Goal: Transaction & Acquisition: Obtain resource

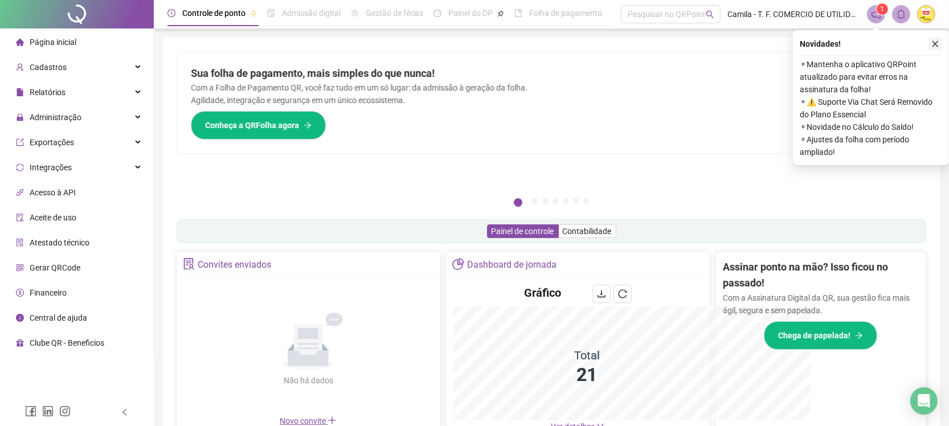
click at [933, 43] on icon "close" at bounding box center [936, 44] width 8 height 8
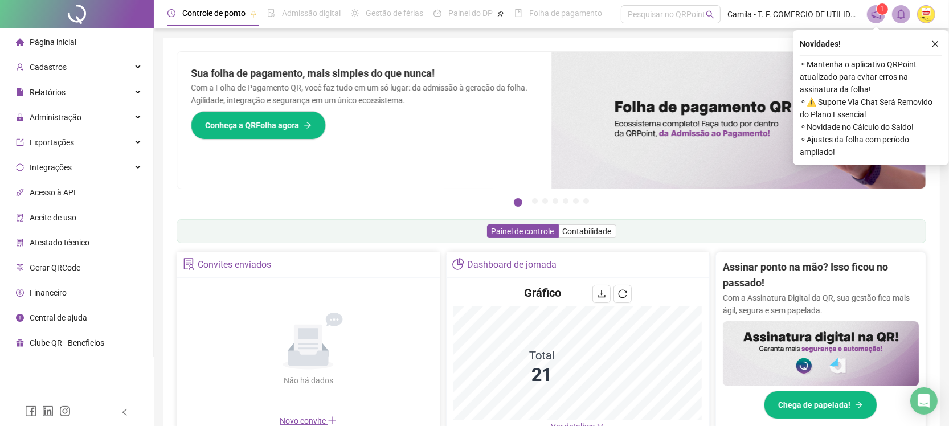
click at [937, 43] on div "Pague o QRPoint com Cartão de Crédito Sua assinatura: mais segurança, prática e…" at bounding box center [551, 365] width 777 height 655
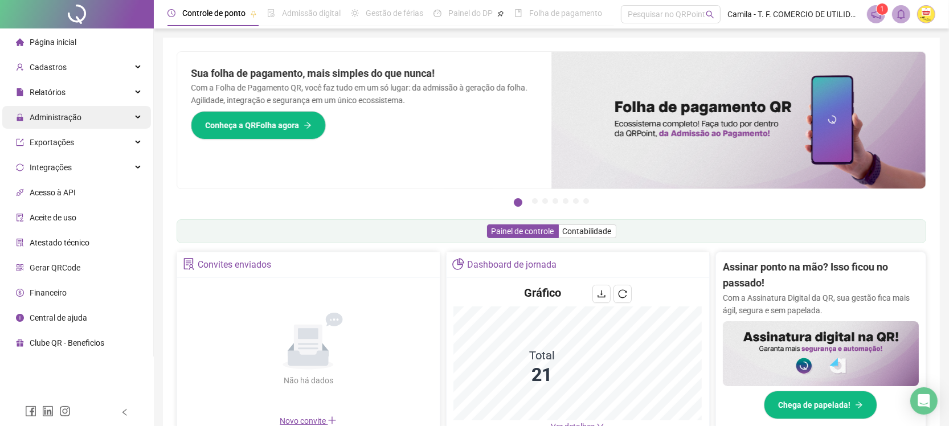
click at [69, 118] on span "Administração" at bounding box center [56, 117] width 52 height 9
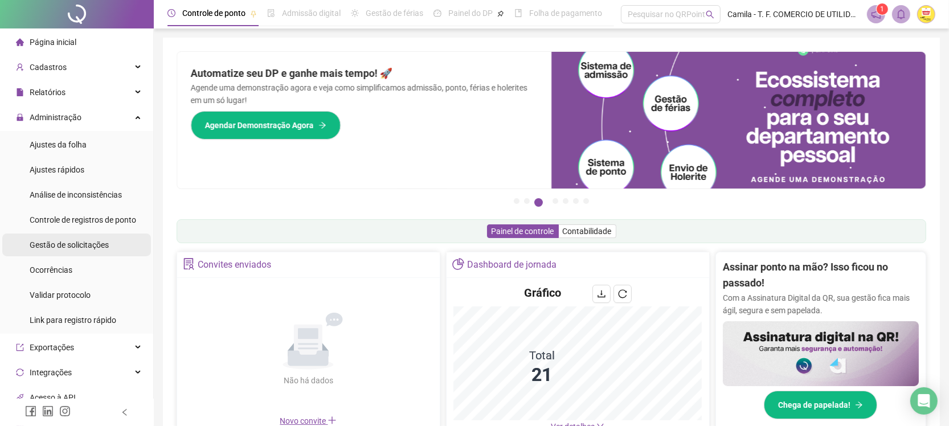
click at [84, 245] on span "Gestão de solicitações" at bounding box center [69, 244] width 79 height 9
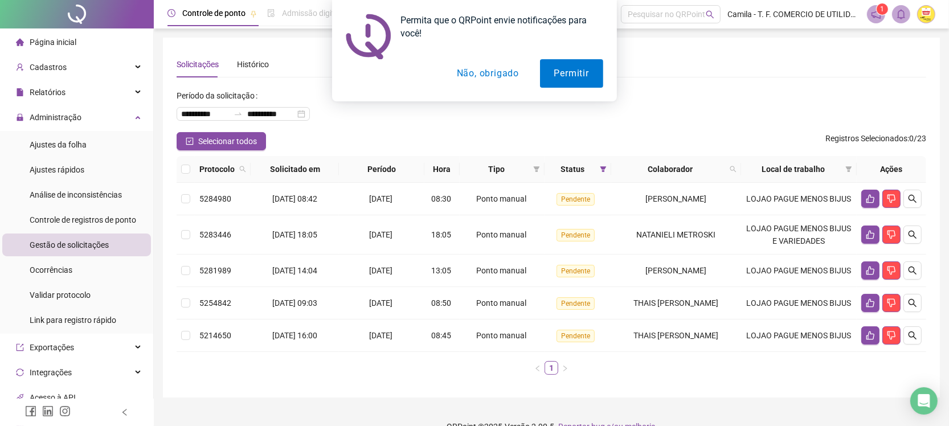
click at [497, 71] on button "Não, obrigado" at bounding box center [488, 73] width 91 height 28
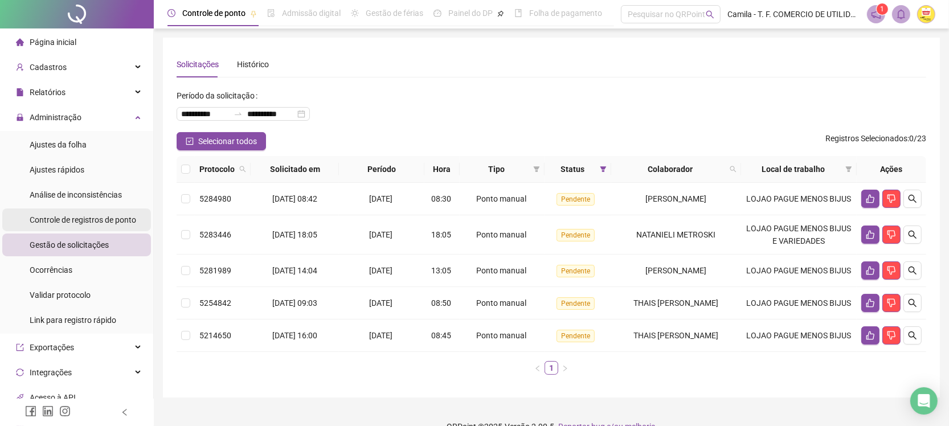
click at [39, 228] on div "Controle de registros de ponto" at bounding box center [83, 220] width 107 height 23
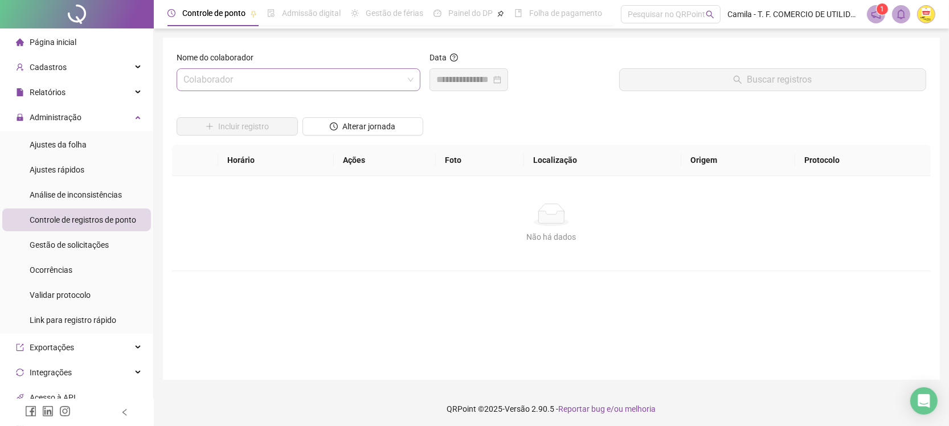
click at [374, 80] on input "search" at bounding box center [293, 80] width 220 height 22
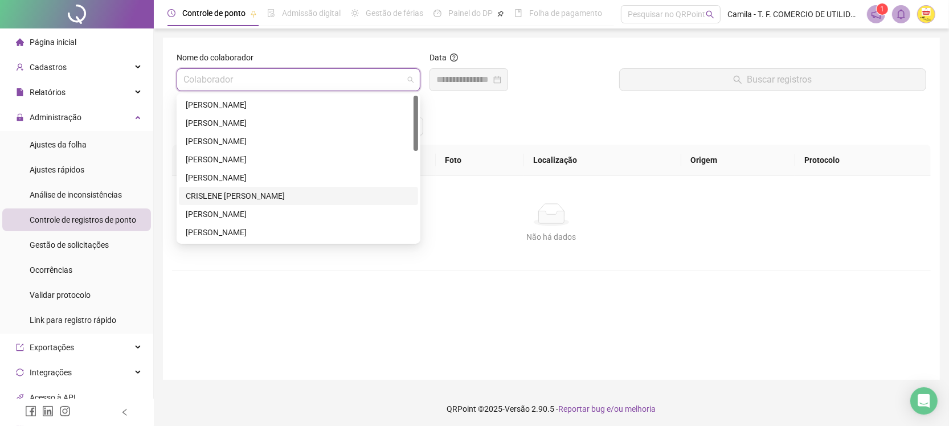
scroll to position [142, 0]
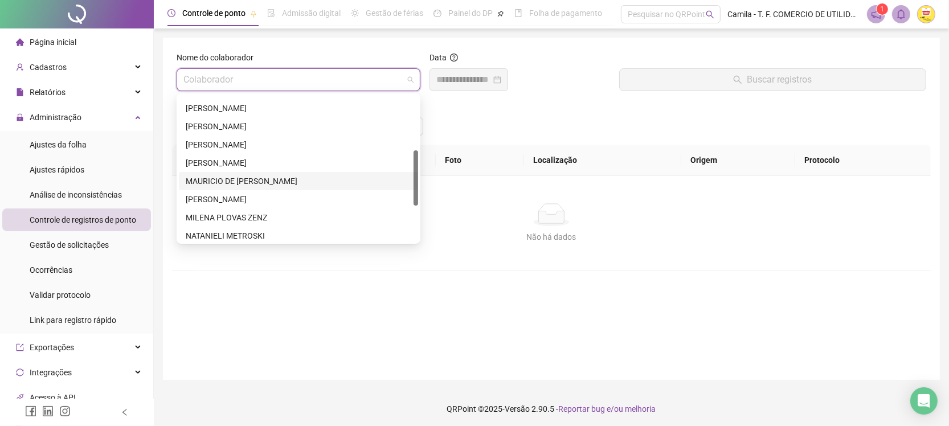
click at [246, 177] on div "MAURICIO DE [PERSON_NAME]" at bounding box center [299, 181] width 226 height 13
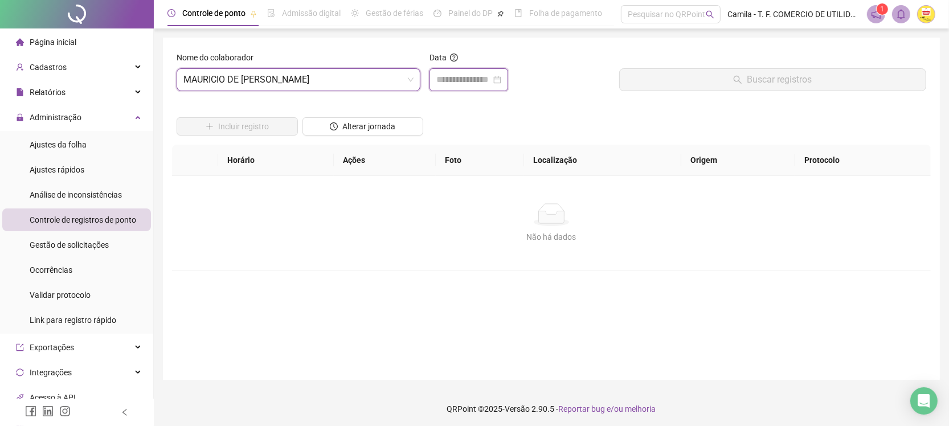
click at [478, 78] on input at bounding box center [463, 80] width 55 height 14
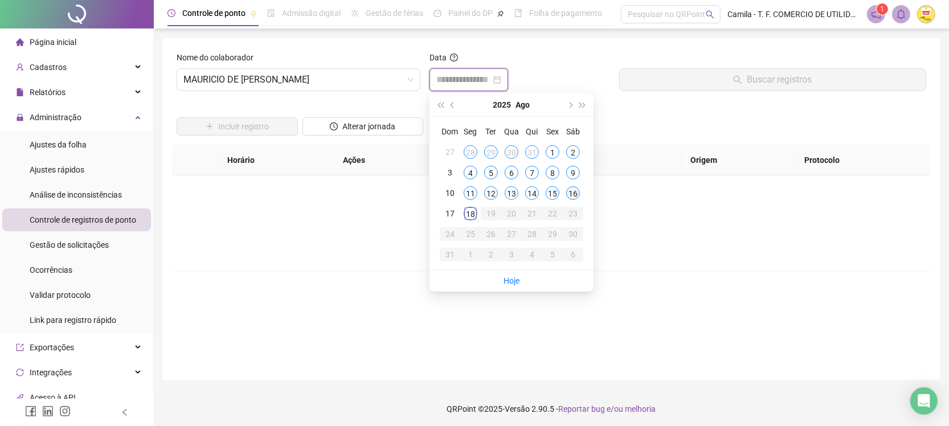
type input "**********"
click at [573, 195] on div "16" at bounding box center [573, 193] width 14 height 14
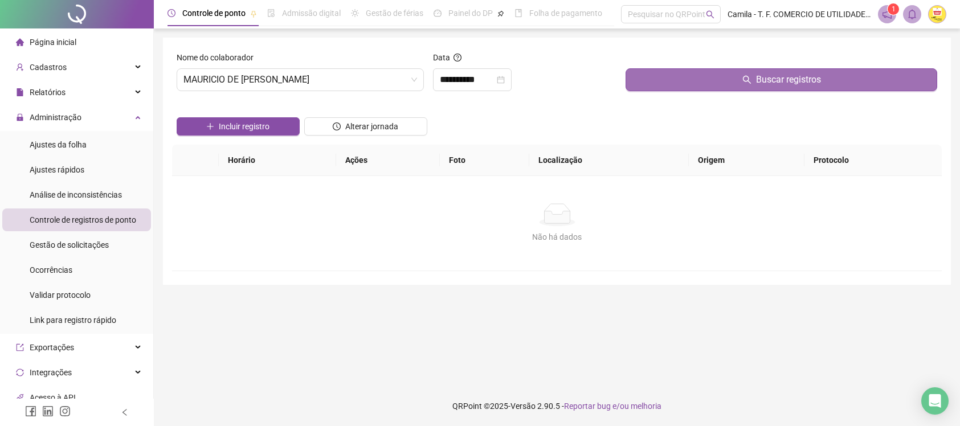
click at [681, 77] on button "Buscar registros" at bounding box center [782, 79] width 312 height 23
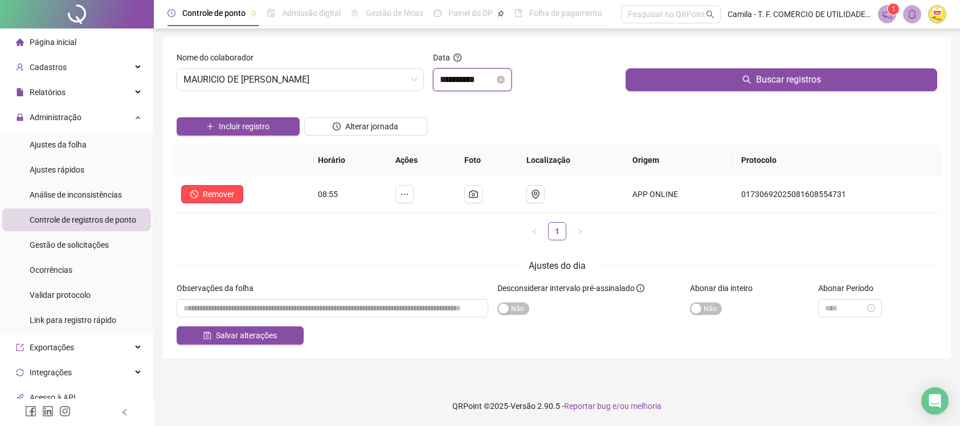
click at [494, 76] on input "**********" at bounding box center [467, 80] width 55 height 14
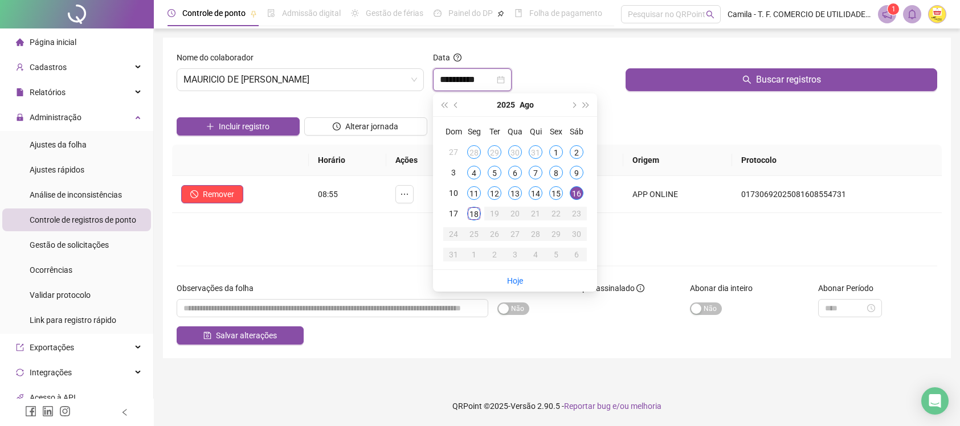
type input "**********"
click at [634, 121] on div "Incluir registro Alterar jornada" at bounding box center [556, 122] width 765 height 44
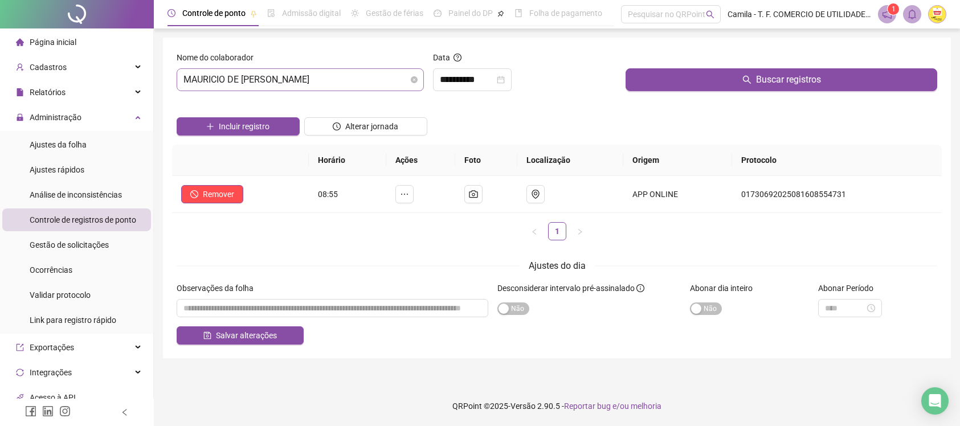
click at [398, 75] on span "MAURICIO DE [PERSON_NAME]" at bounding box center [300, 80] width 234 height 22
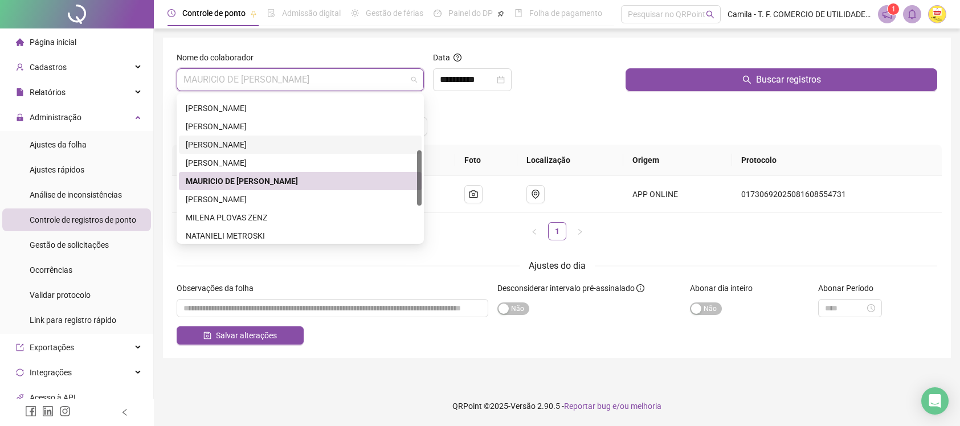
click at [243, 144] on div "[PERSON_NAME]" at bounding box center [300, 144] width 229 height 13
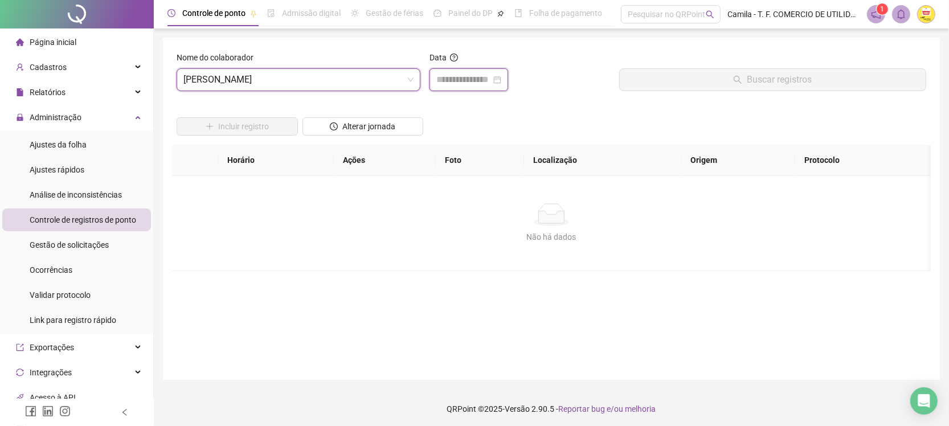
click at [477, 77] on input at bounding box center [463, 80] width 55 height 14
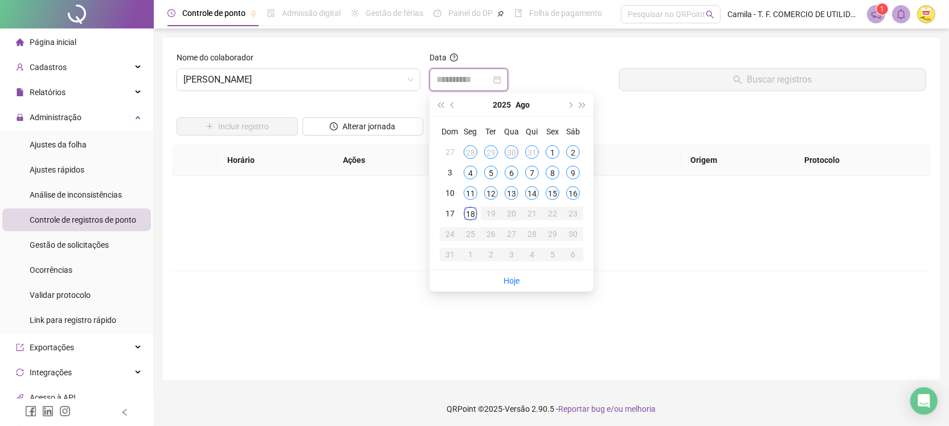
type input "**********"
click at [573, 192] on div "16" at bounding box center [573, 193] width 14 height 14
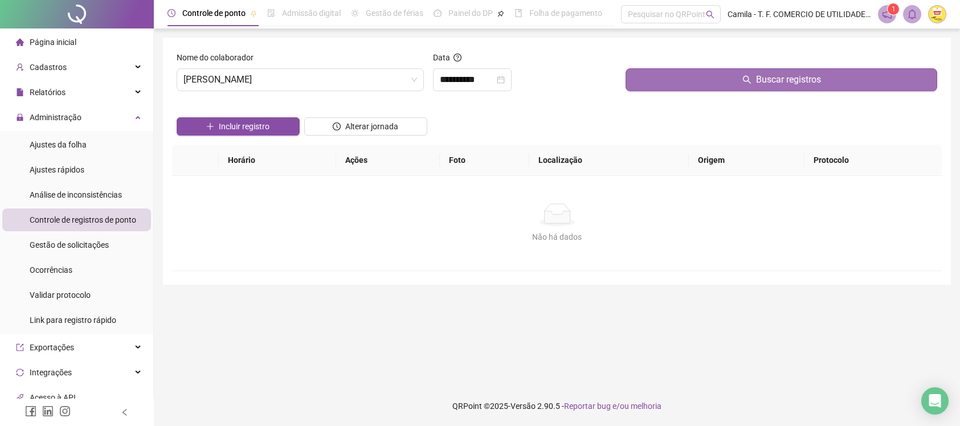
click at [664, 86] on button "Buscar registros" at bounding box center [782, 79] width 312 height 23
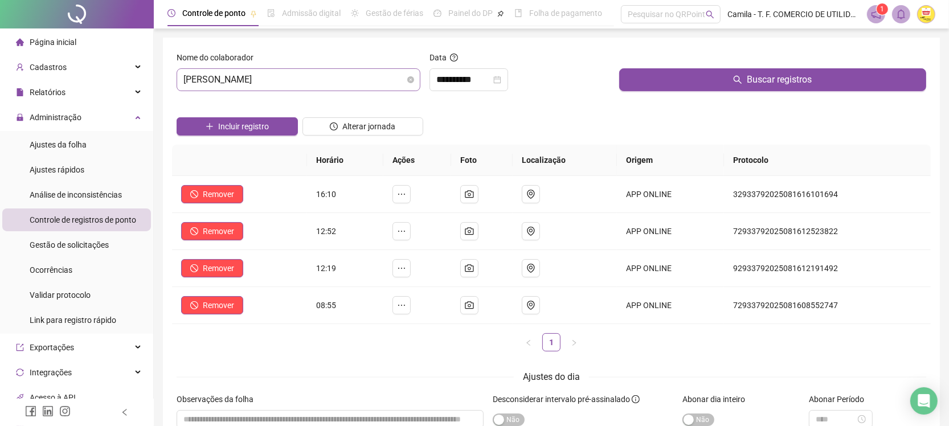
click at [338, 78] on span "[PERSON_NAME]" at bounding box center [298, 80] width 230 height 22
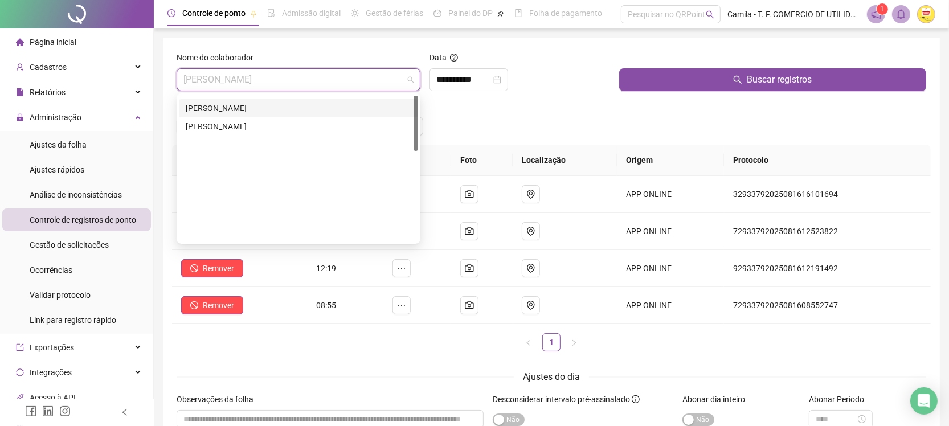
scroll to position [0, 0]
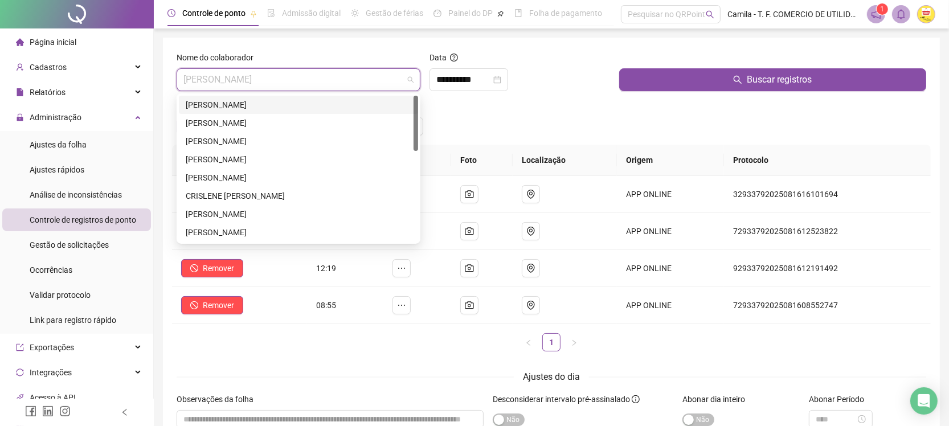
click at [286, 108] on div "[PERSON_NAME]" at bounding box center [299, 105] width 226 height 13
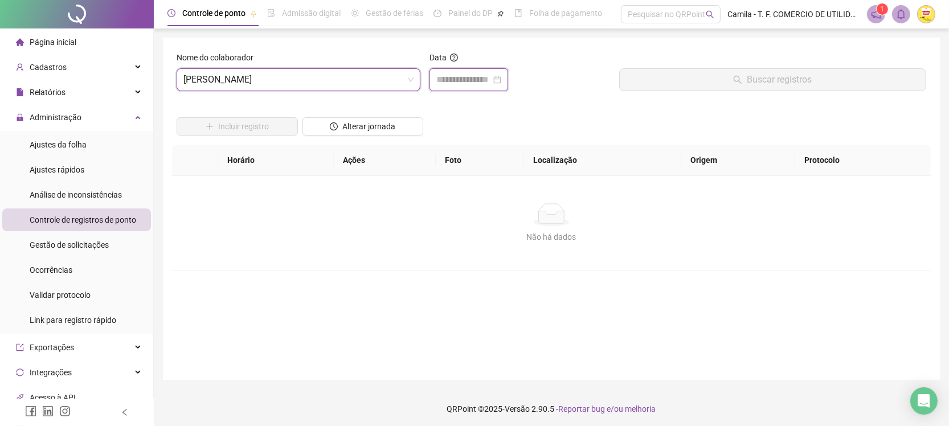
click at [471, 86] on input at bounding box center [463, 80] width 55 height 14
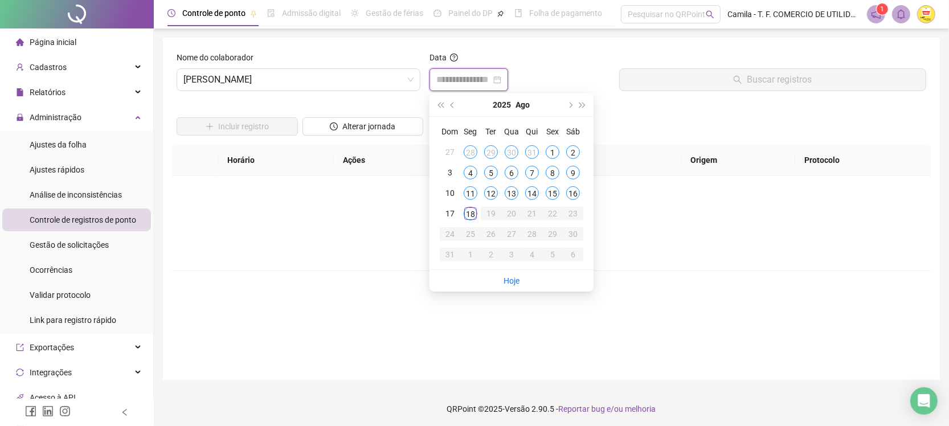
type input "**********"
click at [574, 198] on div "16" at bounding box center [573, 193] width 14 height 14
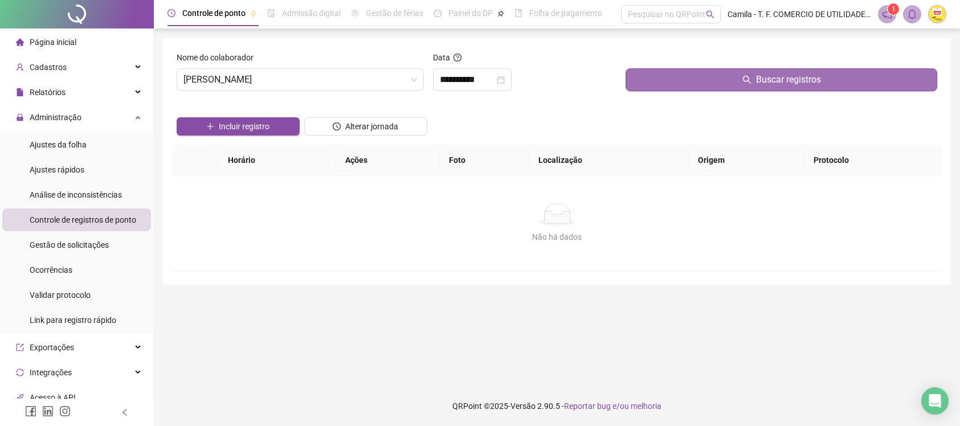
click at [655, 89] on button "Buscar registros" at bounding box center [782, 79] width 312 height 23
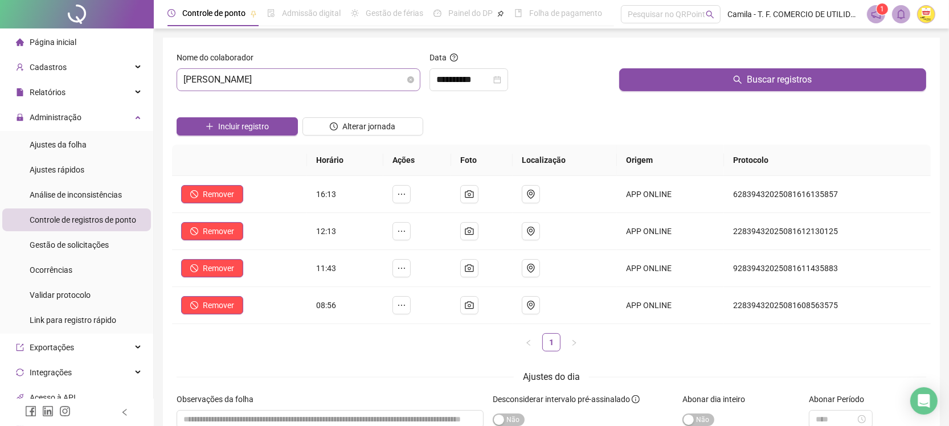
click at [349, 81] on span "[PERSON_NAME]" at bounding box center [298, 80] width 230 height 22
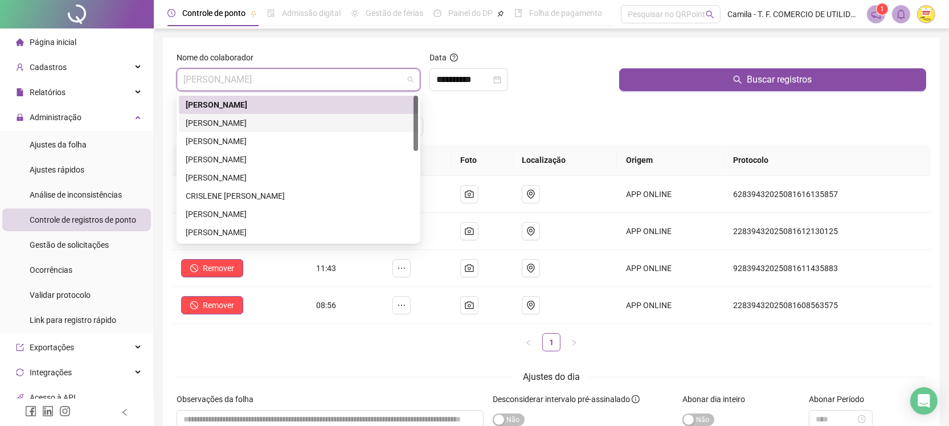
click at [262, 127] on div "[PERSON_NAME]" at bounding box center [299, 123] width 226 height 13
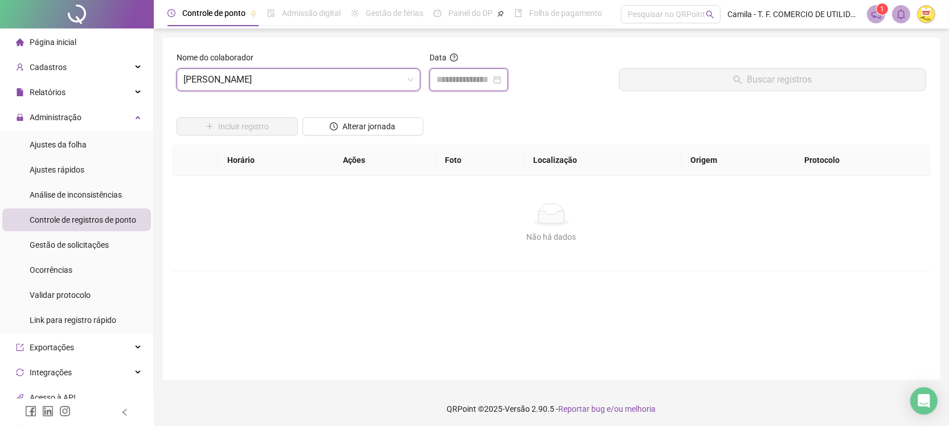
click at [469, 73] on input at bounding box center [463, 80] width 55 height 14
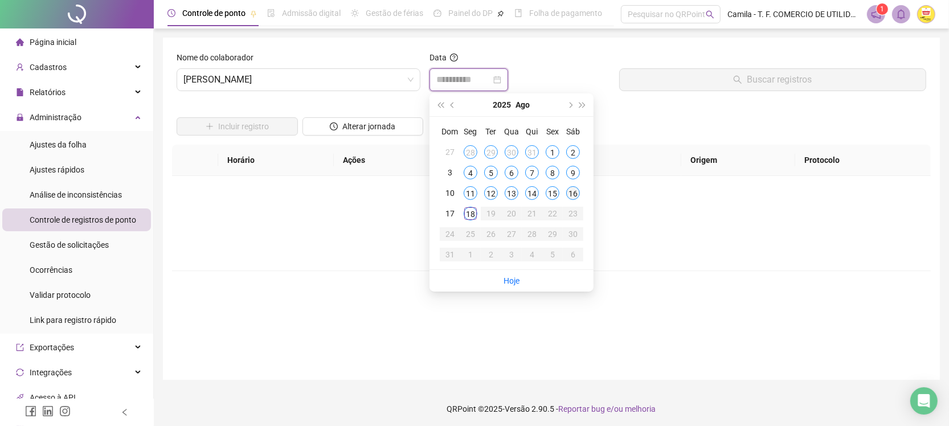
type input "**********"
click at [574, 197] on div "16" at bounding box center [573, 193] width 14 height 14
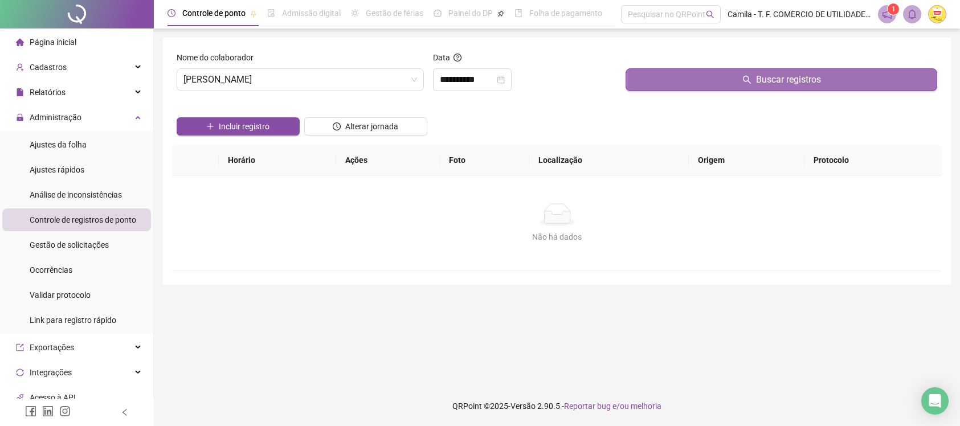
click at [640, 68] on button "Buscar registros" at bounding box center [782, 79] width 312 height 23
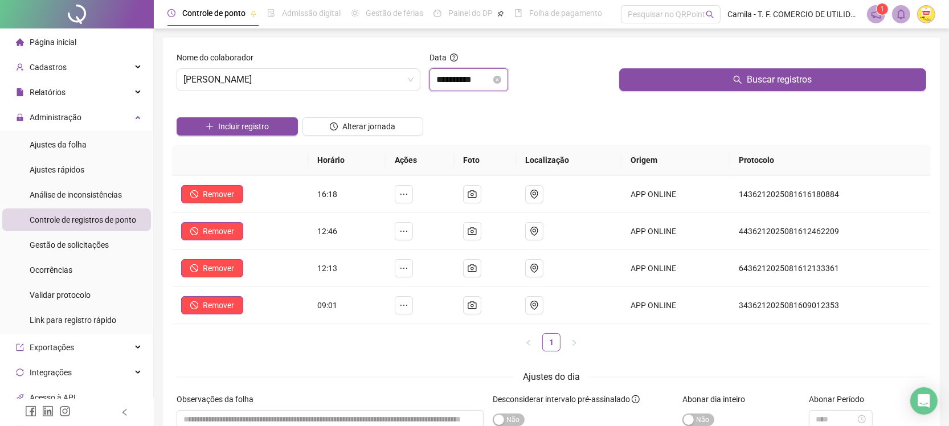
click at [479, 74] on input "**********" at bounding box center [463, 80] width 55 height 14
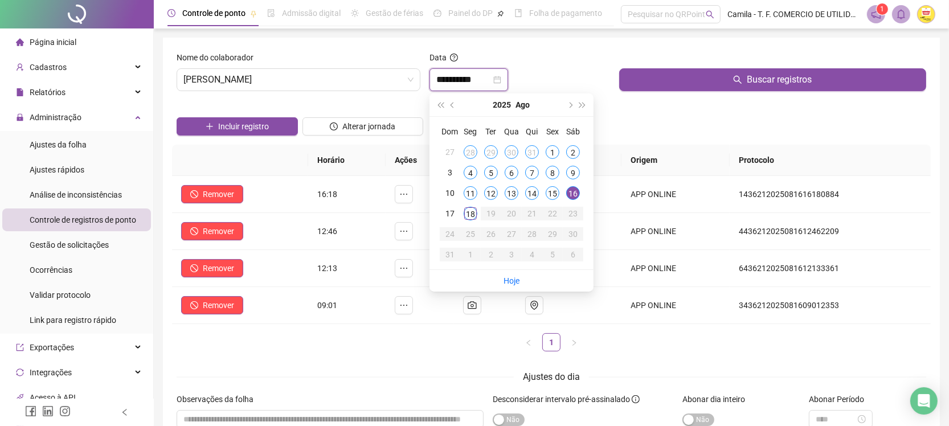
type input "**********"
click at [365, 62] on div "Nome do colaborador" at bounding box center [299, 59] width 244 height 17
click at [366, 74] on span "[PERSON_NAME]" at bounding box center [298, 80] width 230 height 22
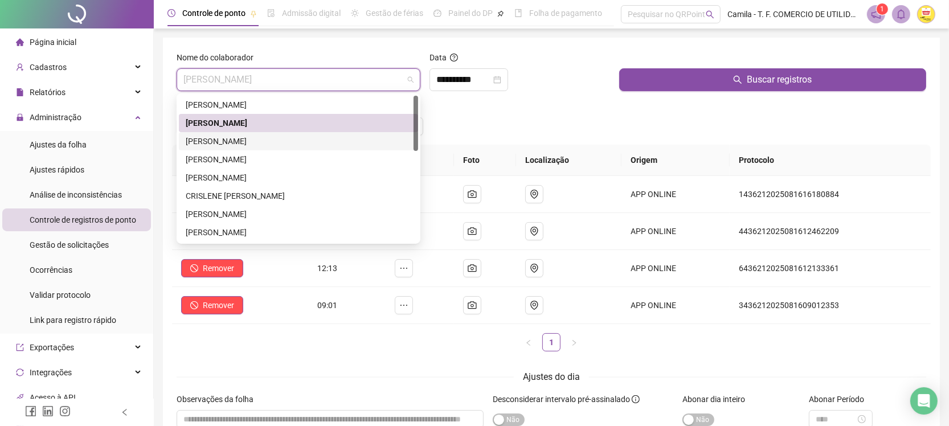
click at [235, 135] on div "[PERSON_NAME]" at bounding box center [299, 141] width 226 height 13
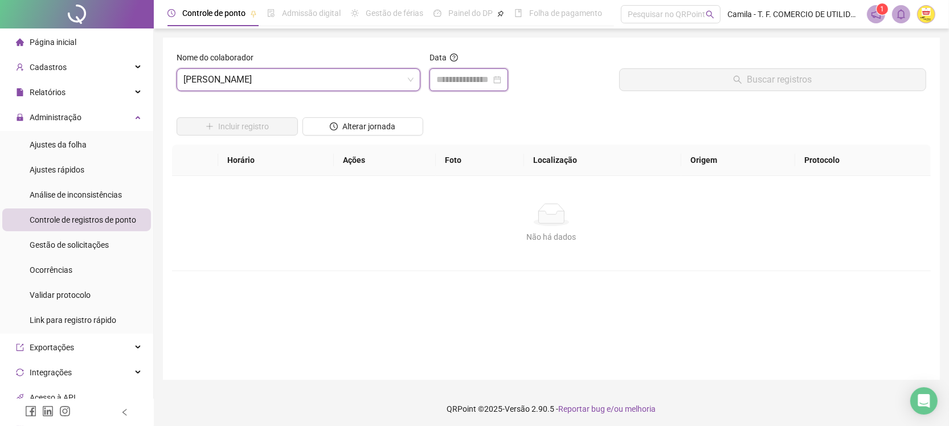
drag, startPoint x: 470, startPoint y: 80, endPoint x: 536, endPoint y: 138, distance: 88.0
click at [471, 80] on input at bounding box center [463, 80] width 55 height 14
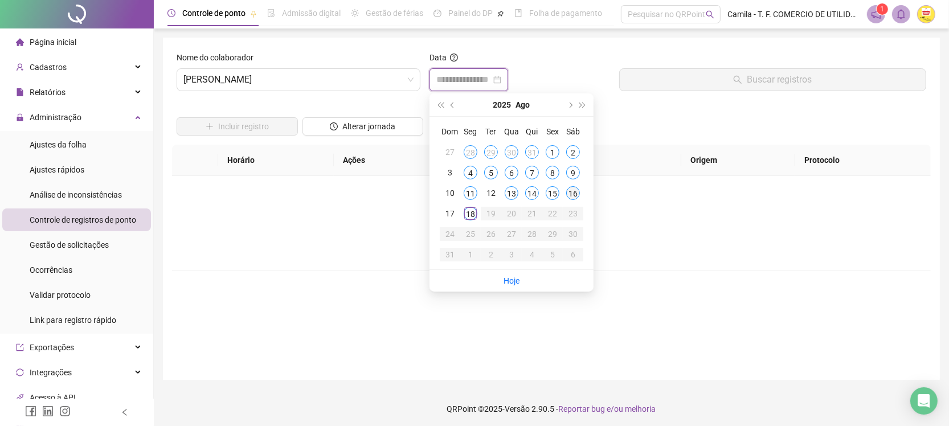
type input "**********"
click at [574, 194] on div "16" at bounding box center [573, 193] width 14 height 14
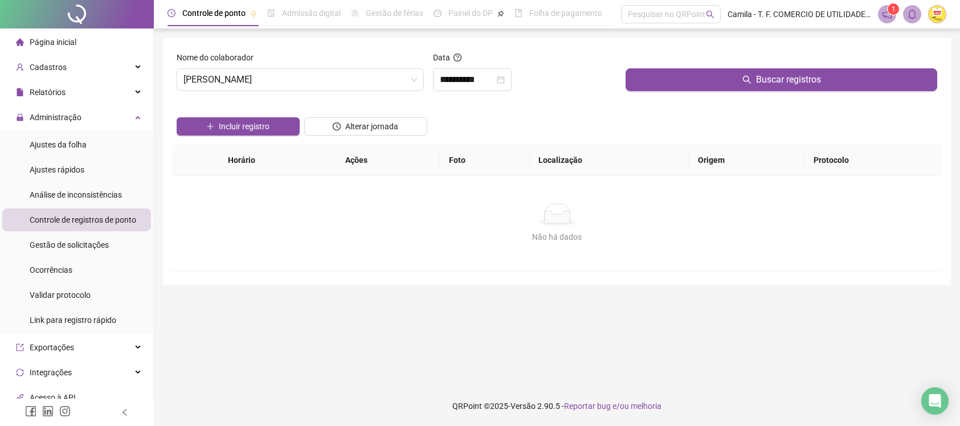
click at [663, 66] on div at bounding box center [782, 59] width 312 height 17
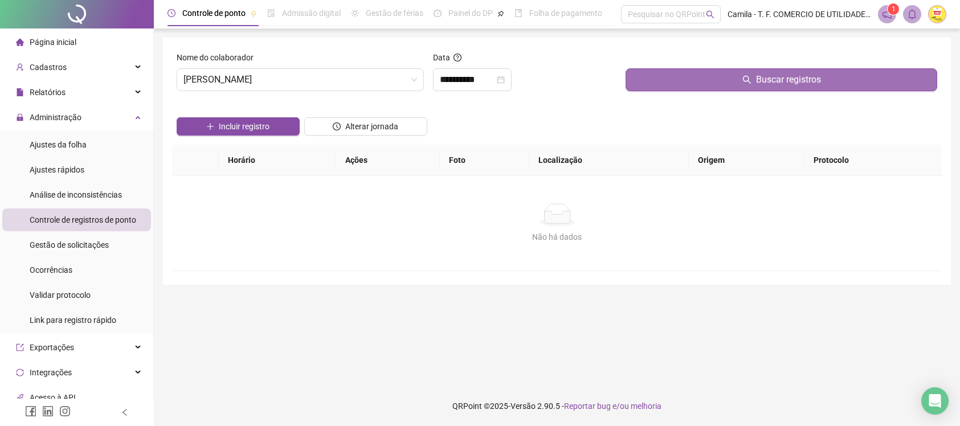
click at [663, 76] on button "Buscar registros" at bounding box center [782, 79] width 312 height 23
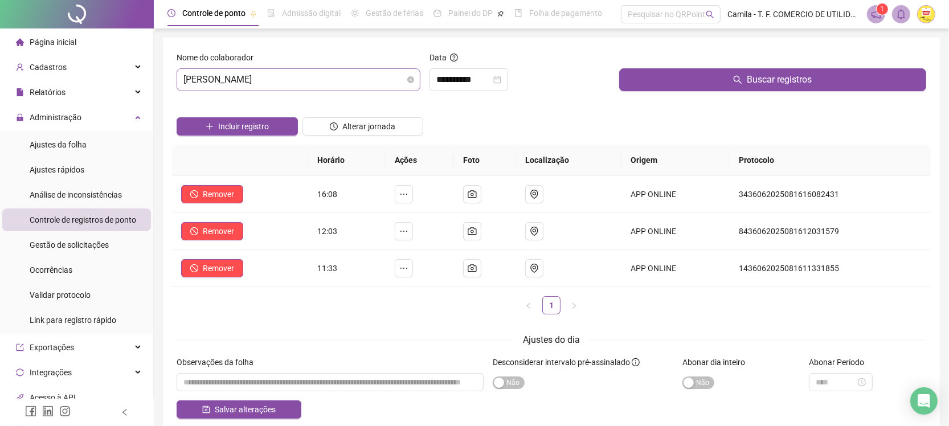
click at [363, 77] on span "[PERSON_NAME]" at bounding box center [298, 80] width 230 height 22
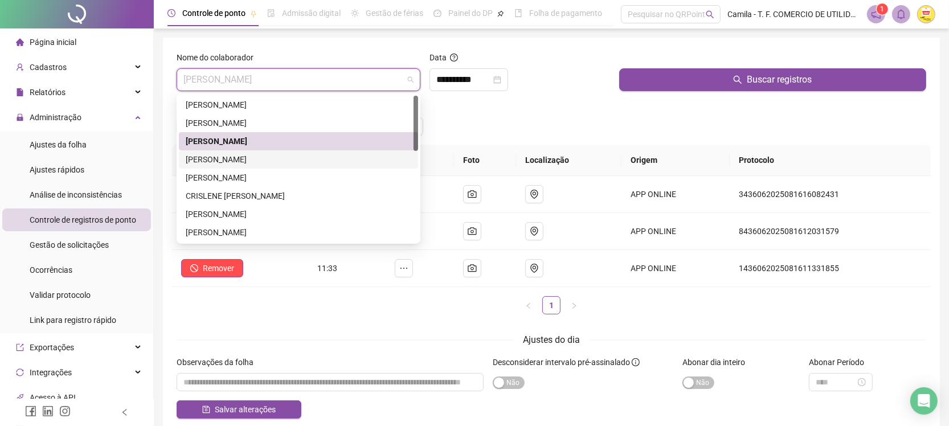
click at [299, 164] on div "[PERSON_NAME]" at bounding box center [299, 159] width 226 height 13
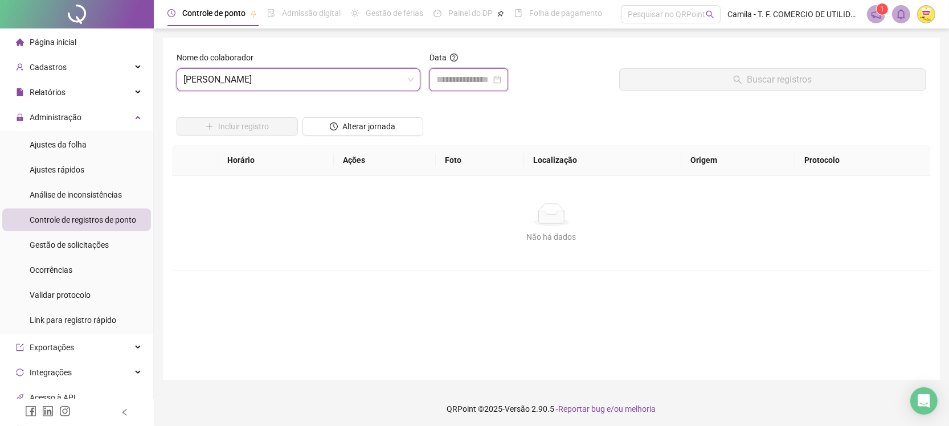
click at [448, 83] on input at bounding box center [463, 80] width 55 height 14
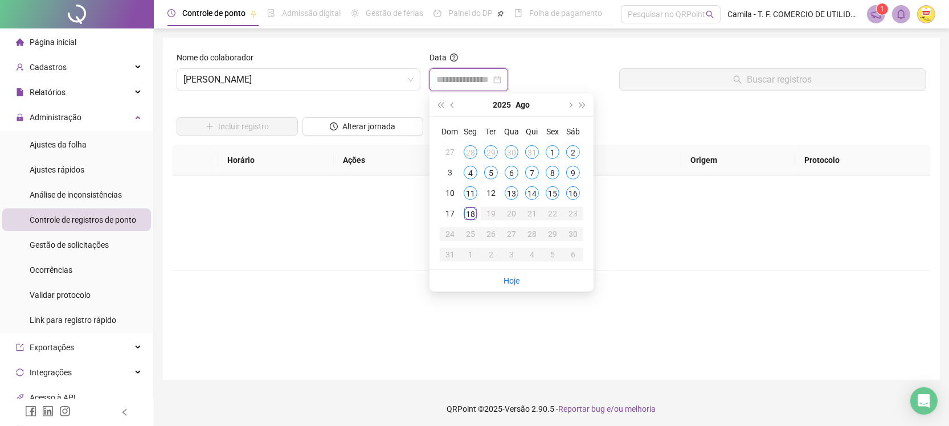
type input "**********"
click at [577, 191] on div "16" at bounding box center [573, 193] width 14 height 14
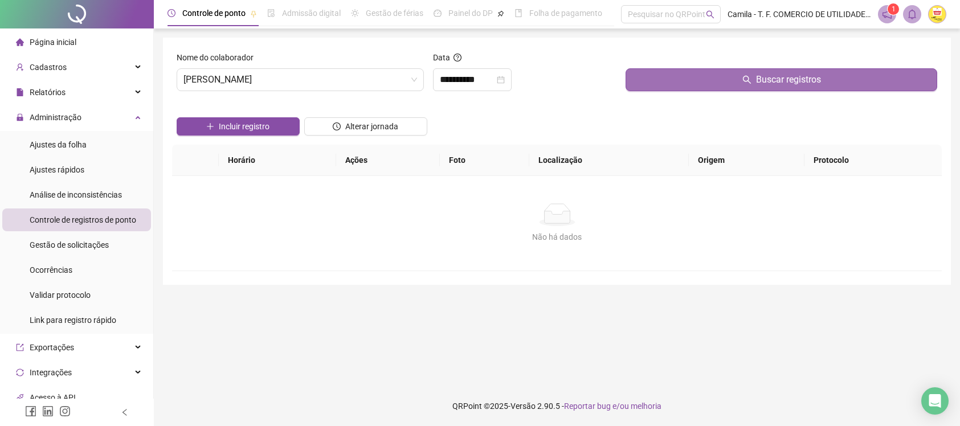
click at [651, 84] on button "Buscar registros" at bounding box center [782, 79] width 312 height 23
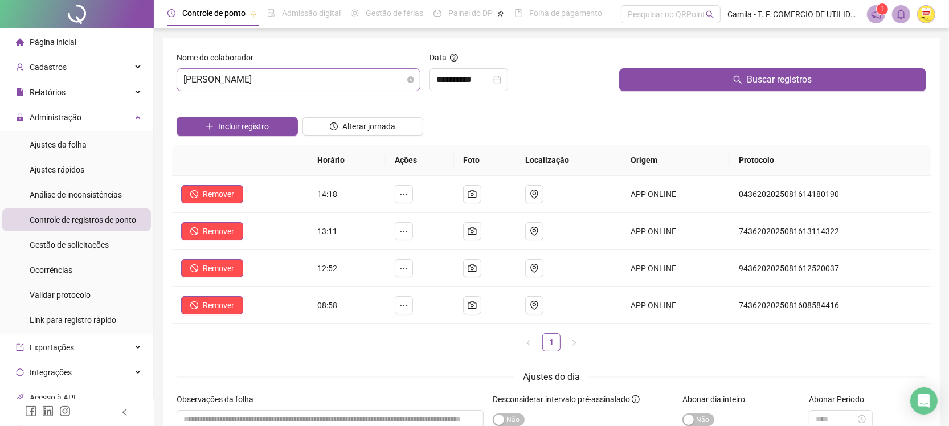
click at [380, 77] on span "[PERSON_NAME]" at bounding box center [298, 80] width 230 height 22
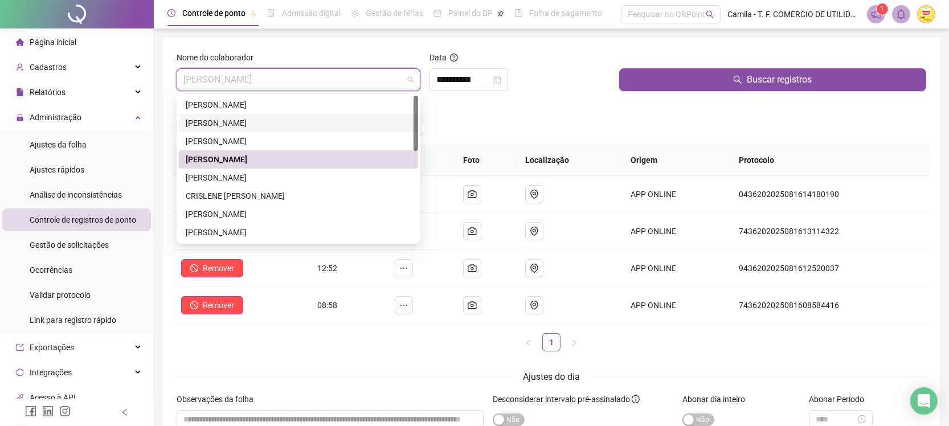
click at [288, 123] on div "[PERSON_NAME]" at bounding box center [299, 123] width 226 height 13
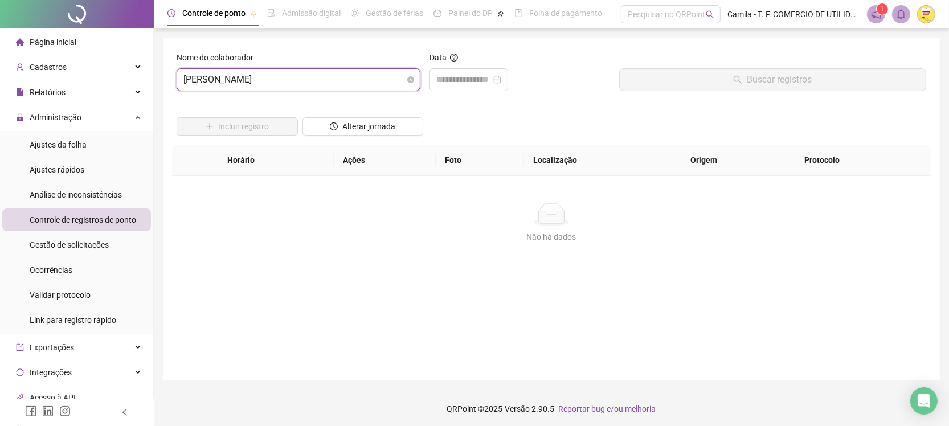
click at [299, 77] on span "[PERSON_NAME]" at bounding box center [298, 80] width 230 height 22
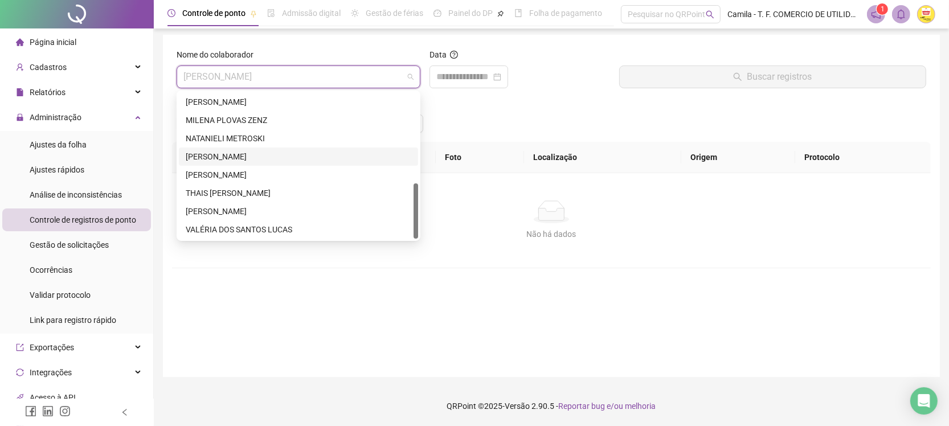
scroll to position [95, 0]
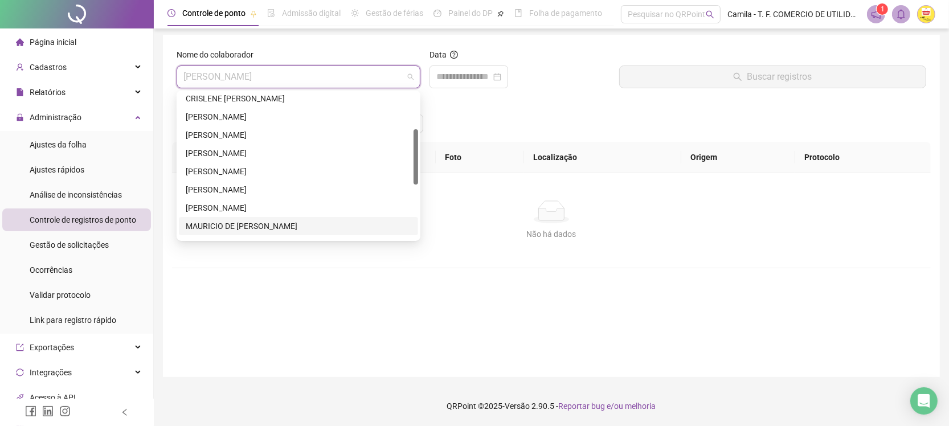
click at [274, 223] on div "MAURICIO DE [PERSON_NAME]" at bounding box center [299, 226] width 226 height 13
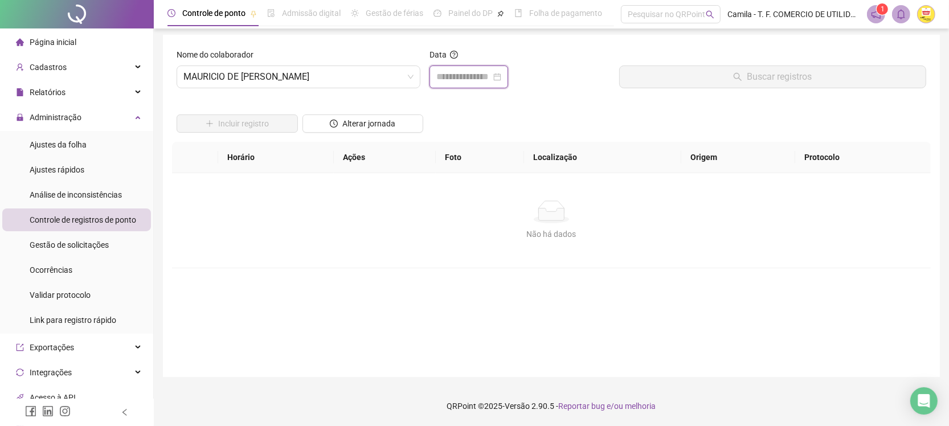
click at [440, 74] on input at bounding box center [463, 77] width 55 height 14
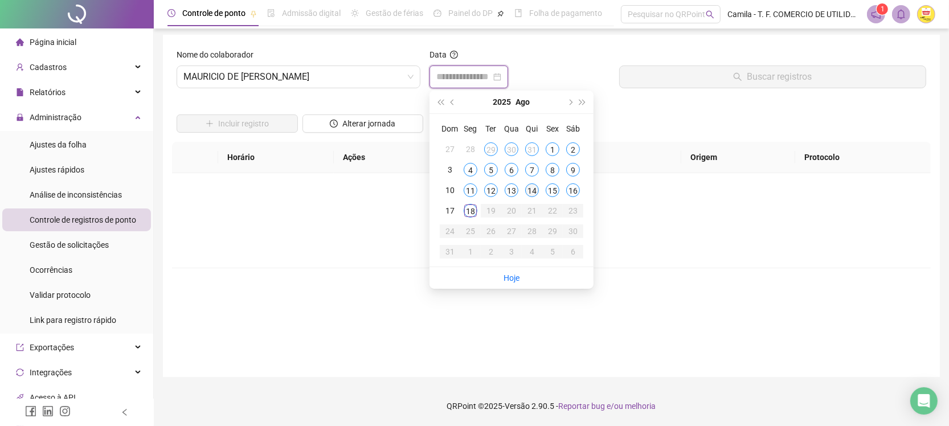
type input "**********"
click at [572, 199] on td "16" at bounding box center [573, 190] width 21 height 21
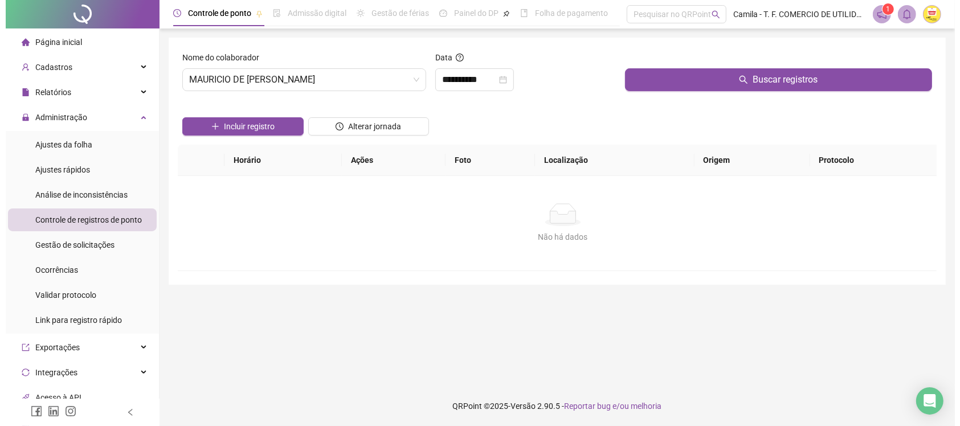
scroll to position [0, 0]
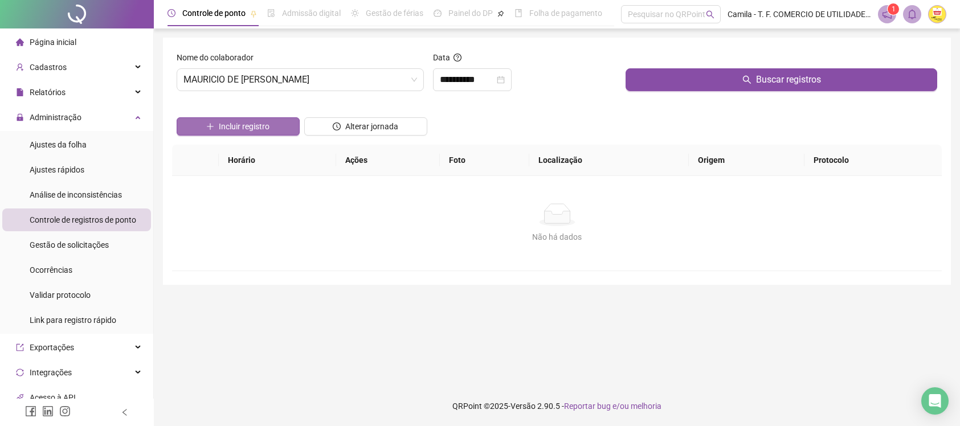
click at [248, 124] on span "Incluir registro" at bounding box center [244, 126] width 51 height 13
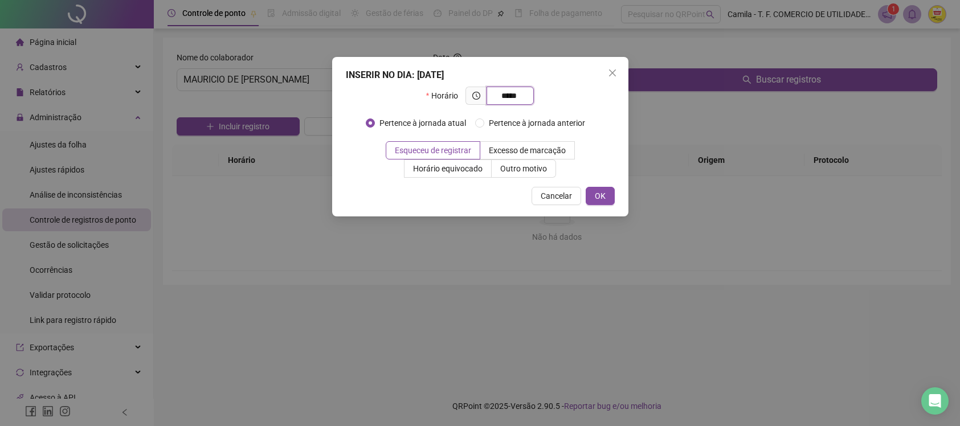
type input "*****"
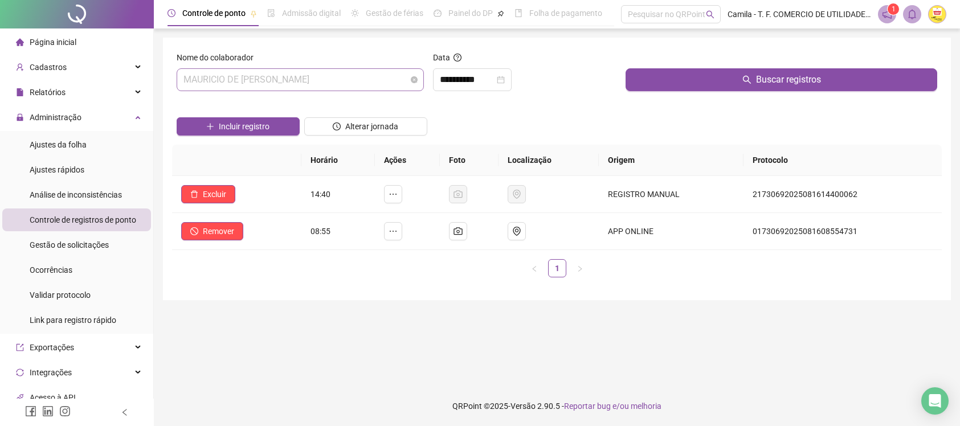
click at [348, 80] on span "MAURICIO DE [PERSON_NAME]" at bounding box center [300, 80] width 234 height 22
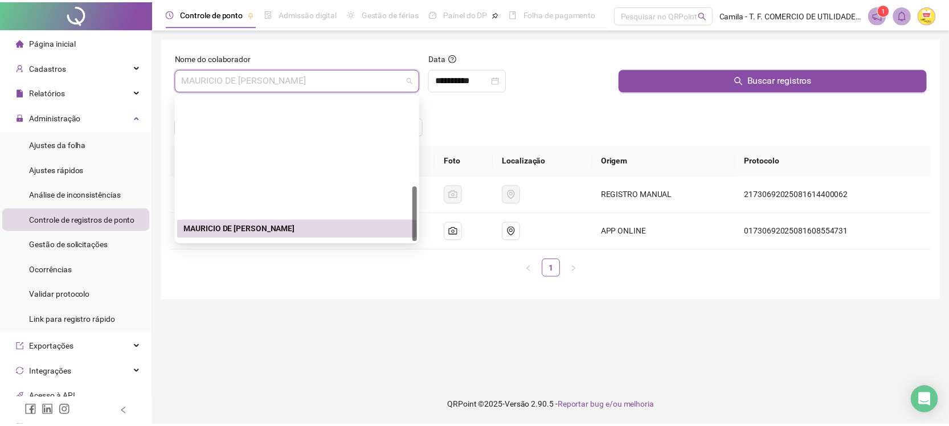
scroll to position [237, 0]
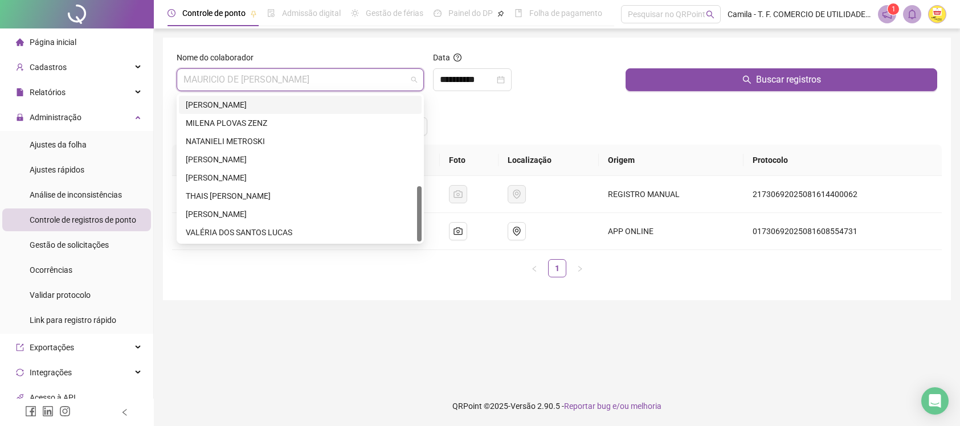
click at [231, 104] on div "[PERSON_NAME]" at bounding box center [300, 105] width 229 height 13
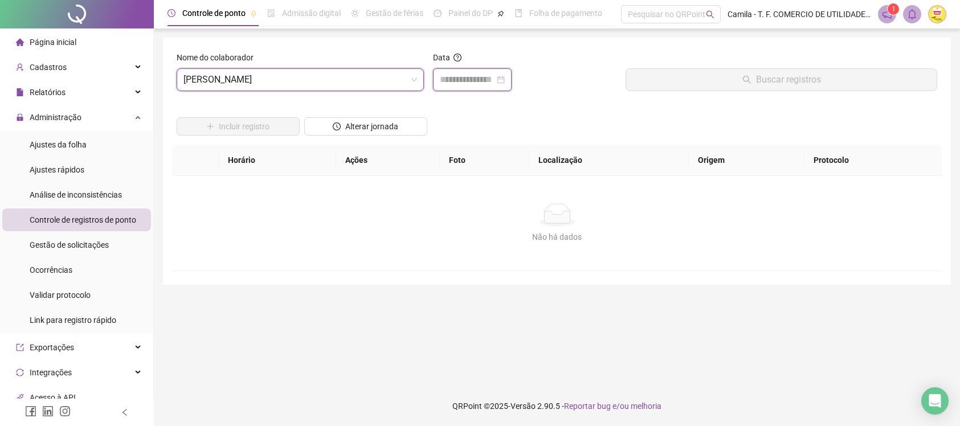
click at [472, 80] on input at bounding box center [467, 80] width 55 height 14
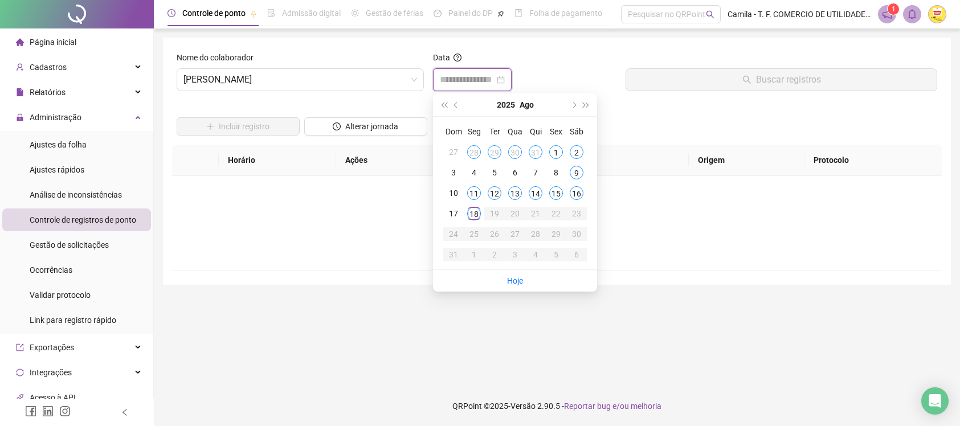
type input "**********"
click at [577, 190] on div "16" at bounding box center [577, 193] width 14 height 14
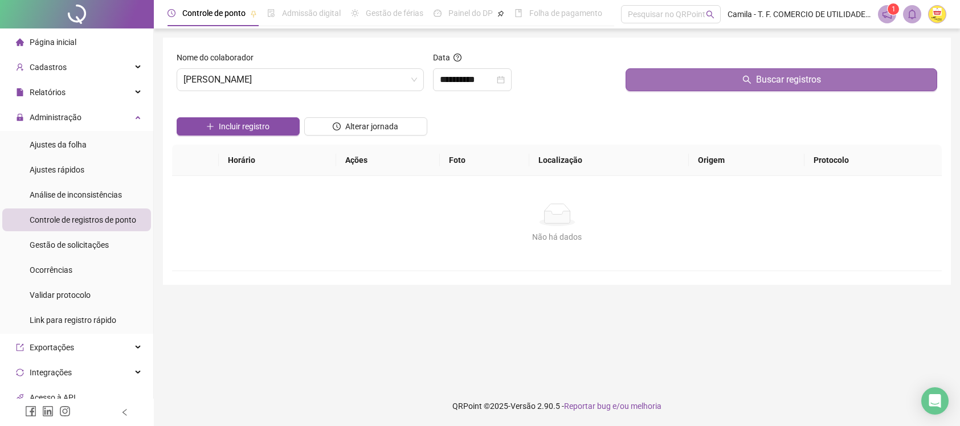
click at [661, 75] on button "Buscar registros" at bounding box center [782, 79] width 312 height 23
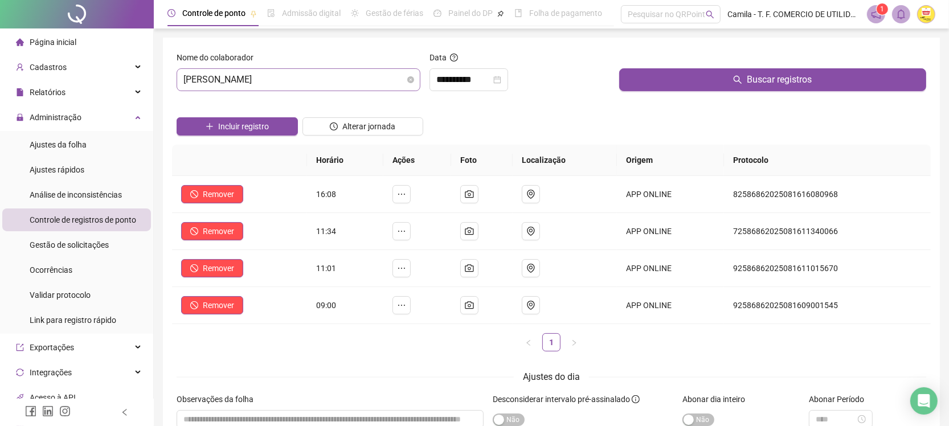
click at [288, 83] on span "[PERSON_NAME]" at bounding box center [298, 80] width 230 height 22
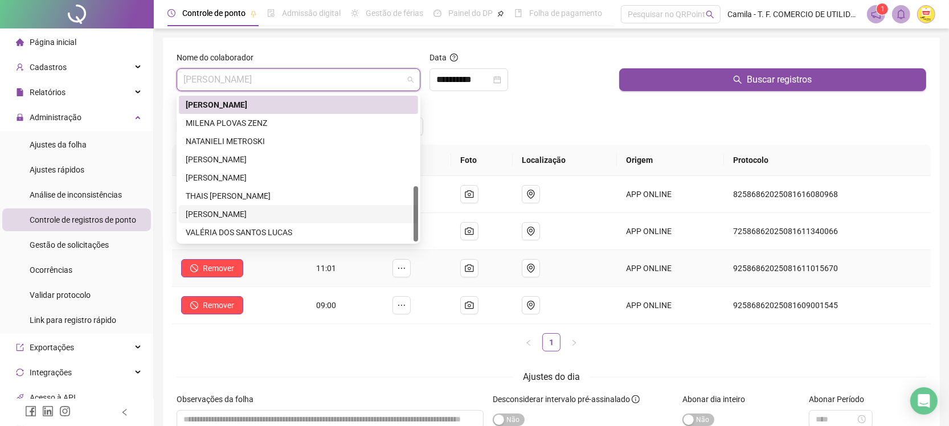
scroll to position [93, 0]
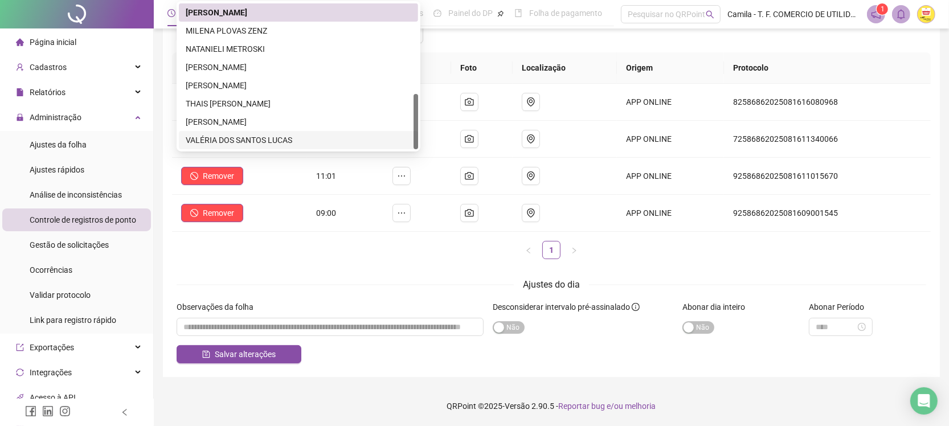
click at [244, 137] on div "VALÉRIA DOS SANTOS LUCAS" at bounding box center [299, 140] width 226 height 13
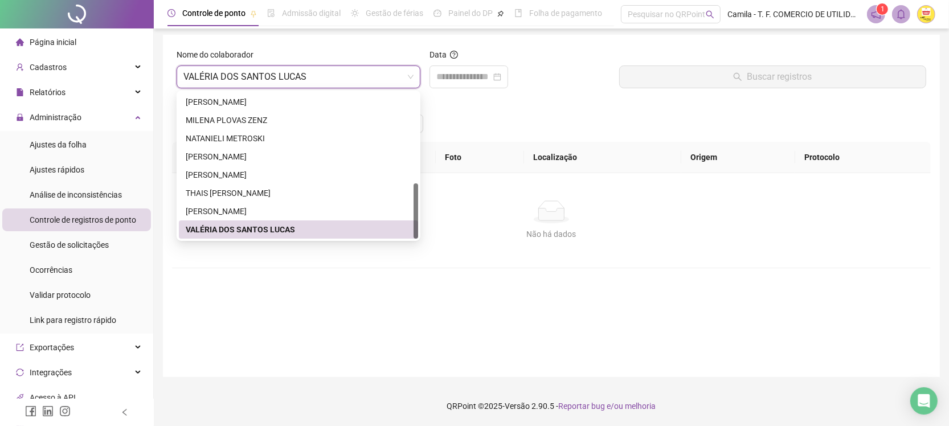
scroll to position [3, 0]
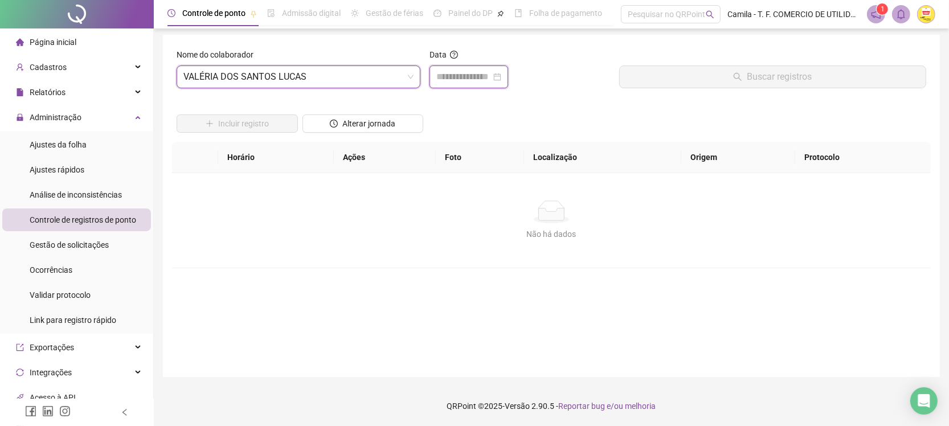
click at [453, 77] on input at bounding box center [463, 77] width 55 height 14
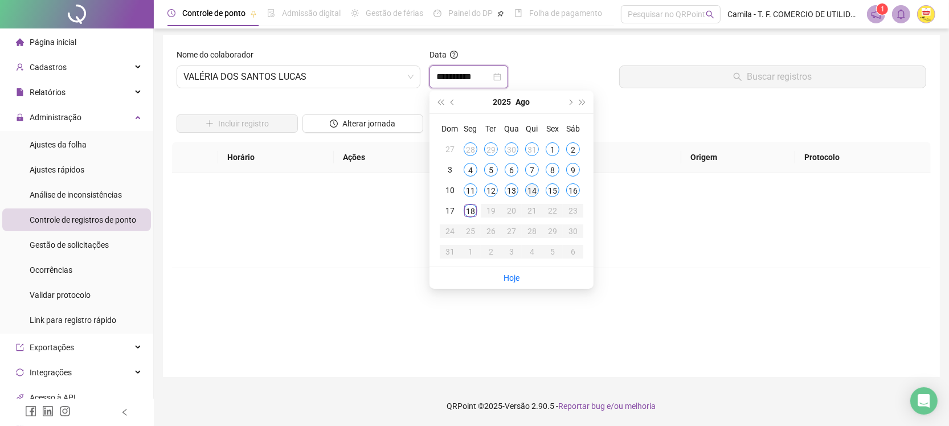
type input "**********"
click at [576, 189] on div "16" at bounding box center [573, 190] width 14 height 14
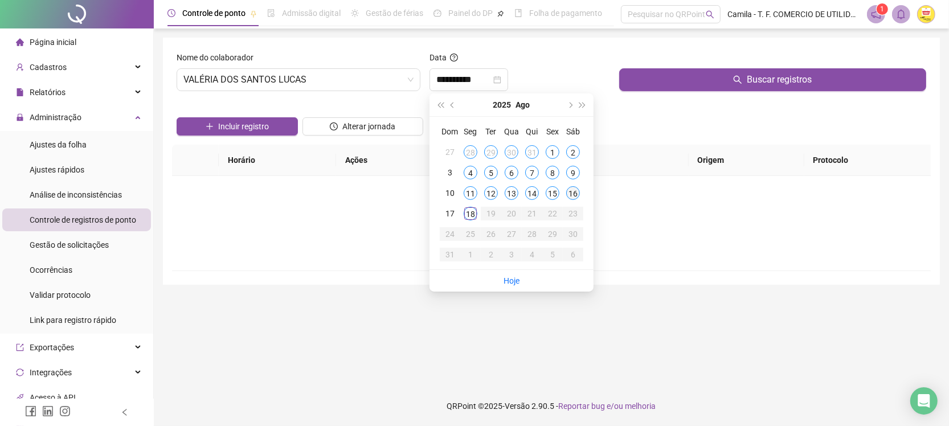
scroll to position [0, 0]
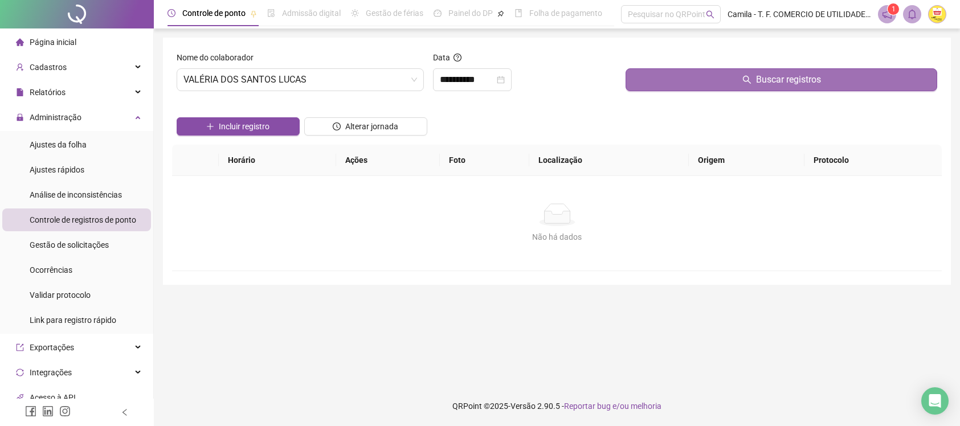
click at [673, 68] on button "Buscar registros" at bounding box center [782, 79] width 312 height 23
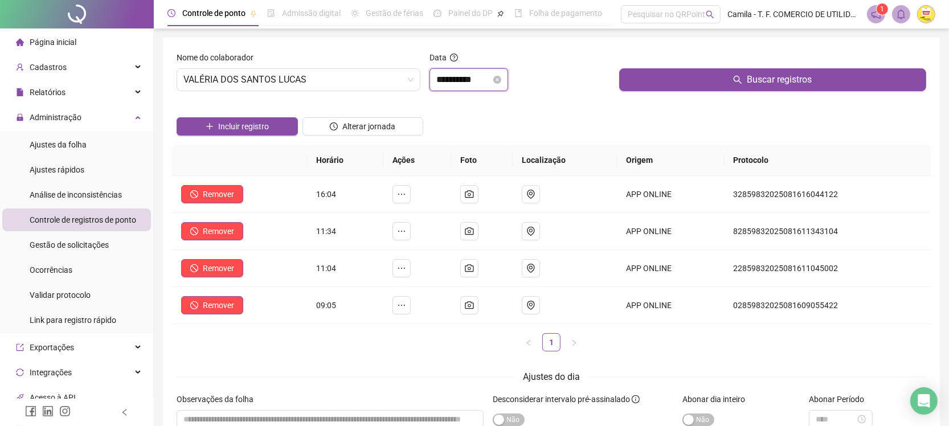
click at [488, 80] on input "**********" at bounding box center [463, 80] width 55 height 14
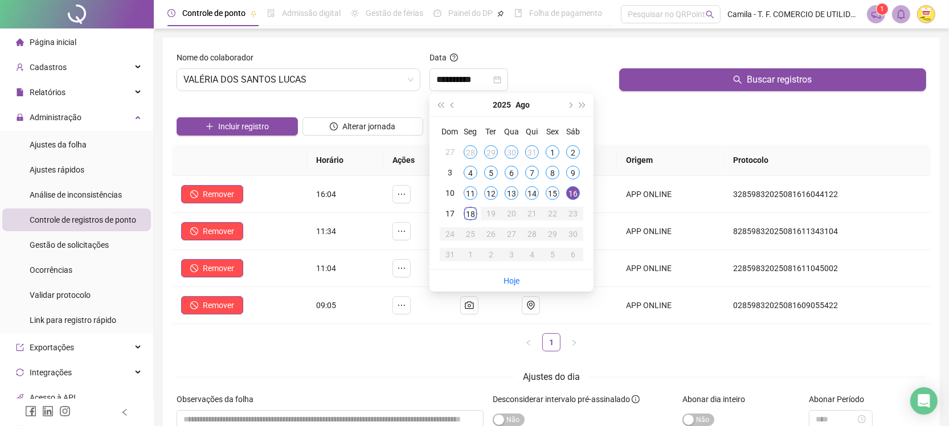
click at [329, 67] on div "Nome do colaborador" at bounding box center [299, 59] width 244 height 17
click at [330, 73] on span "VALÉRIA DOS SANTOS LUCAS" at bounding box center [298, 80] width 230 height 22
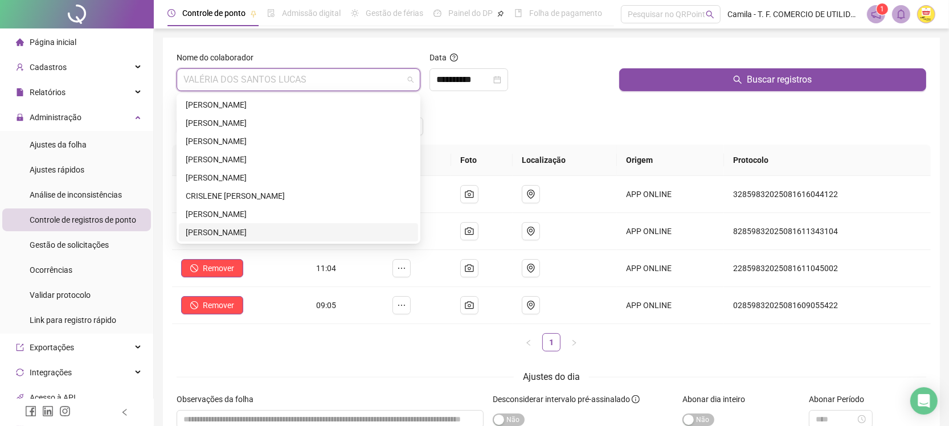
click at [270, 228] on div "[PERSON_NAME]" at bounding box center [299, 232] width 226 height 13
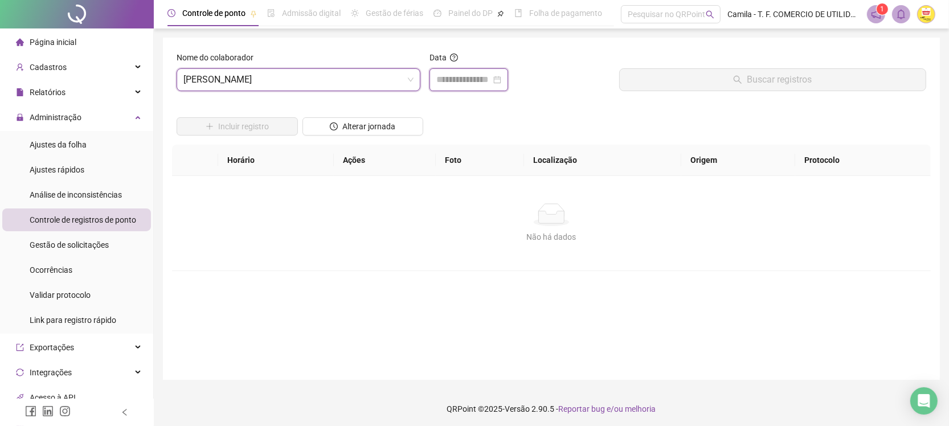
click at [463, 77] on input at bounding box center [463, 80] width 55 height 14
type input "**********"
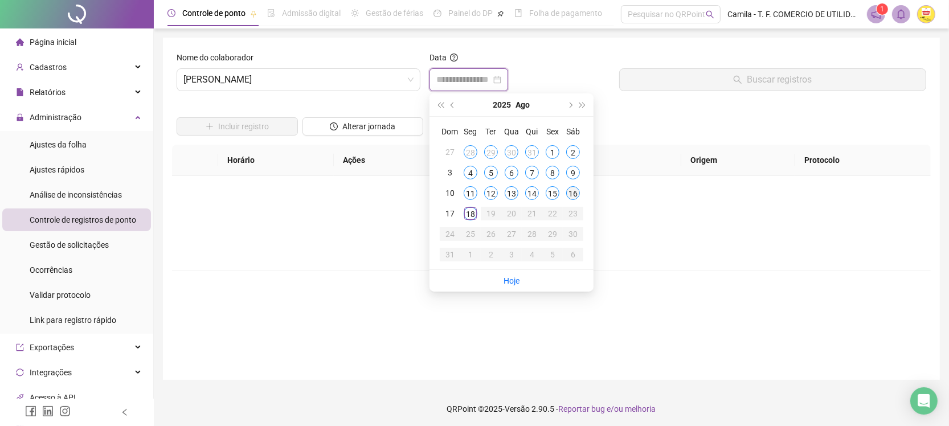
type input "**********"
click at [568, 192] on div "16" at bounding box center [573, 193] width 14 height 14
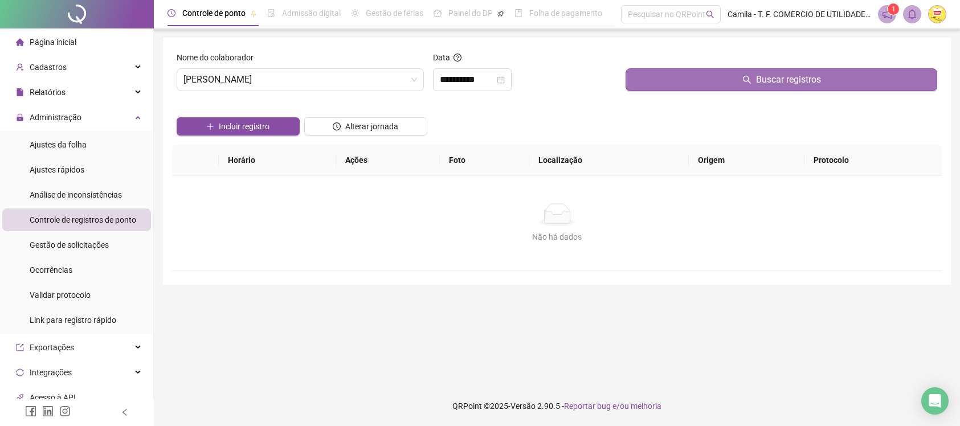
click at [672, 77] on button "Buscar registros" at bounding box center [782, 79] width 312 height 23
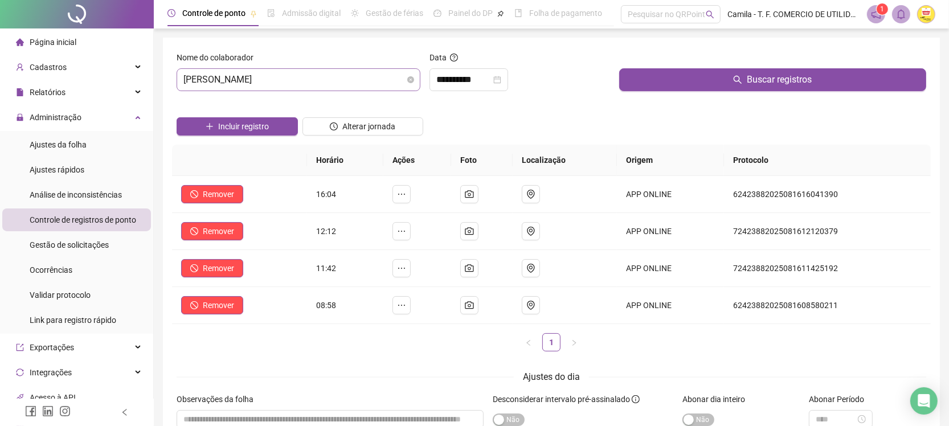
click at [357, 83] on span "[PERSON_NAME]" at bounding box center [298, 80] width 230 height 22
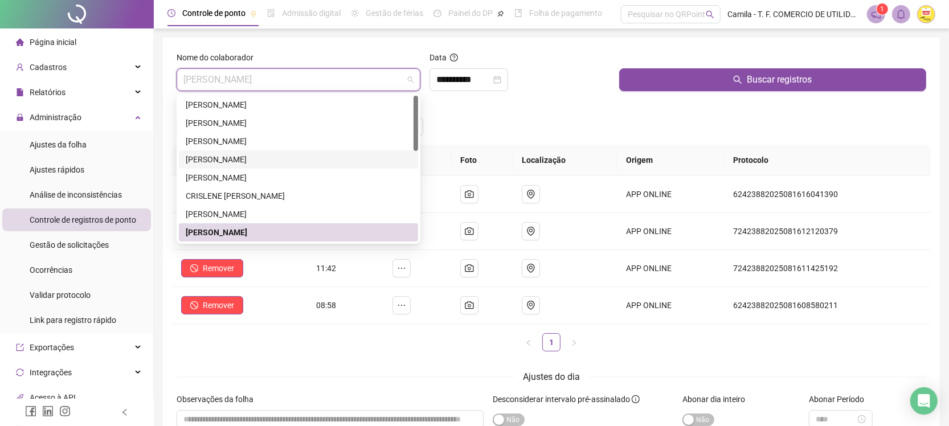
click at [570, 126] on div "Incluir registro Alterar jornada" at bounding box center [551, 122] width 754 height 44
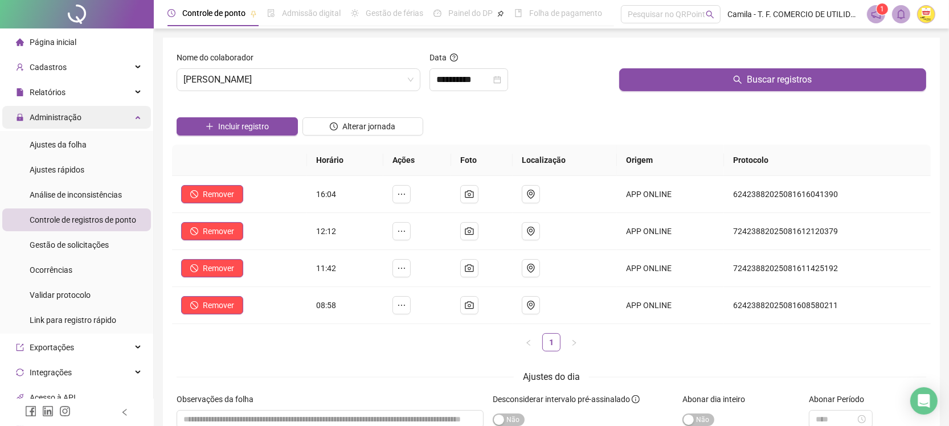
click at [101, 110] on div "Administração" at bounding box center [76, 117] width 149 height 23
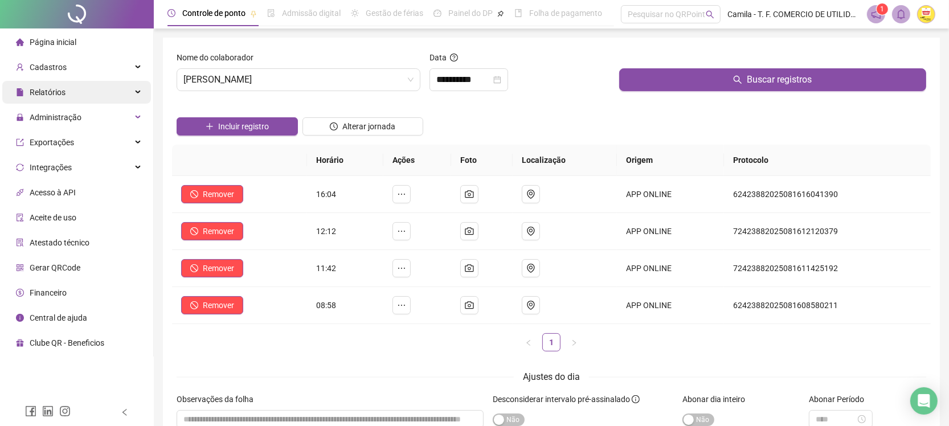
click at [86, 94] on div "Relatórios" at bounding box center [76, 92] width 149 height 23
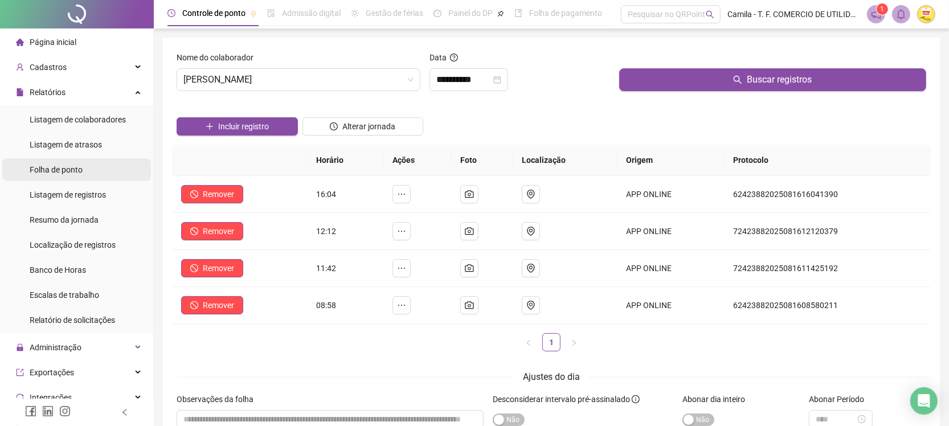
click at [58, 167] on span "Folha de ponto" at bounding box center [56, 169] width 53 height 9
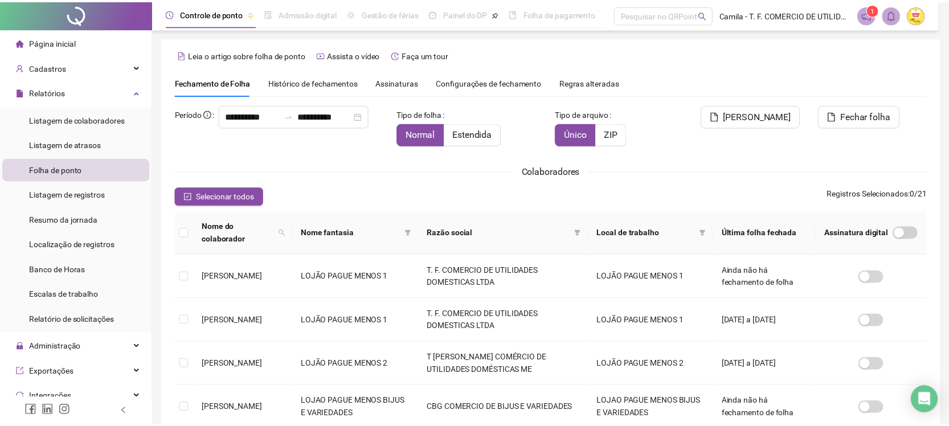
scroll to position [14, 0]
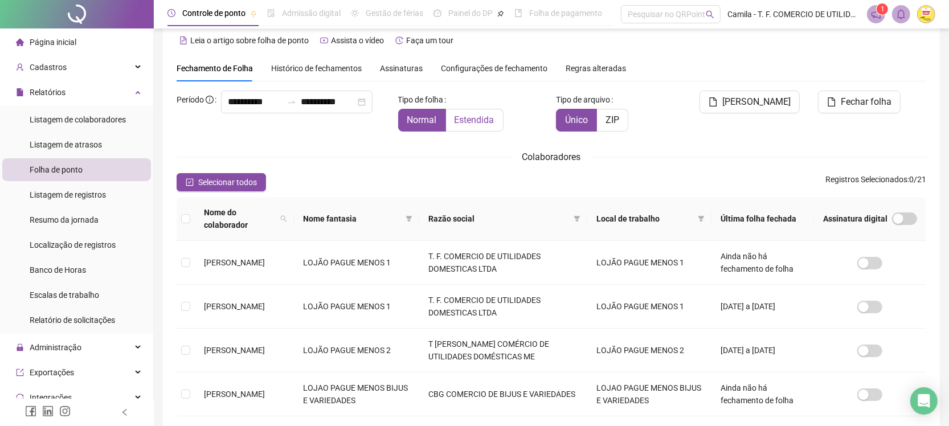
click at [473, 115] on span "Estendida" at bounding box center [475, 120] width 40 height 11
click at [705, 216] on icon "filter" at bounding box center [702, 219] width 6 height 6
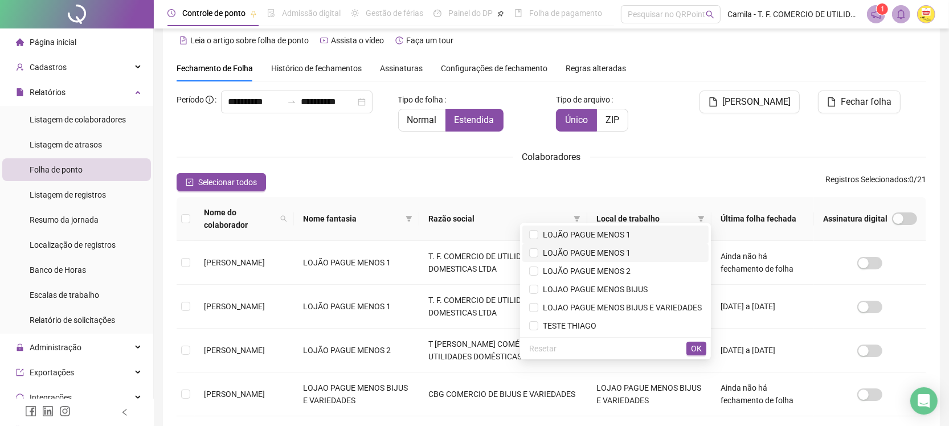
click at [549, 241] on li "LOJÃO PAGUE MENOS 1" at bounding box center [616, 235] width 186 height 18
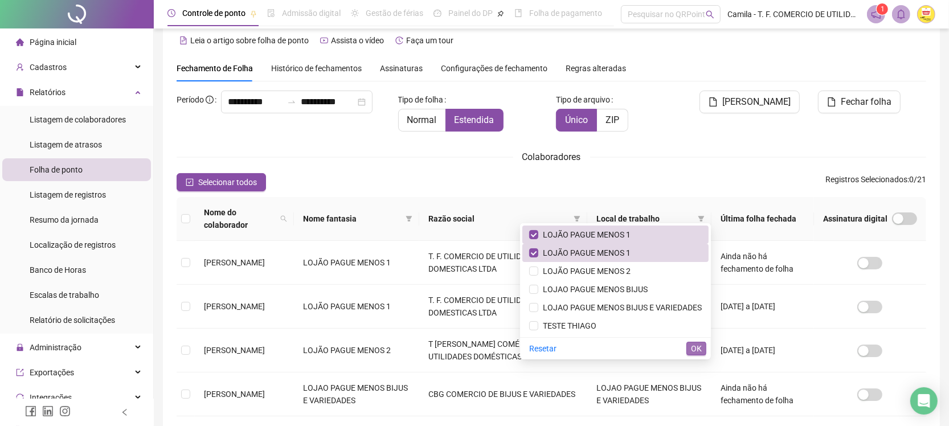
click at [704, 346] on button "OK" at bounding box center [697, 349] width 20 height 14
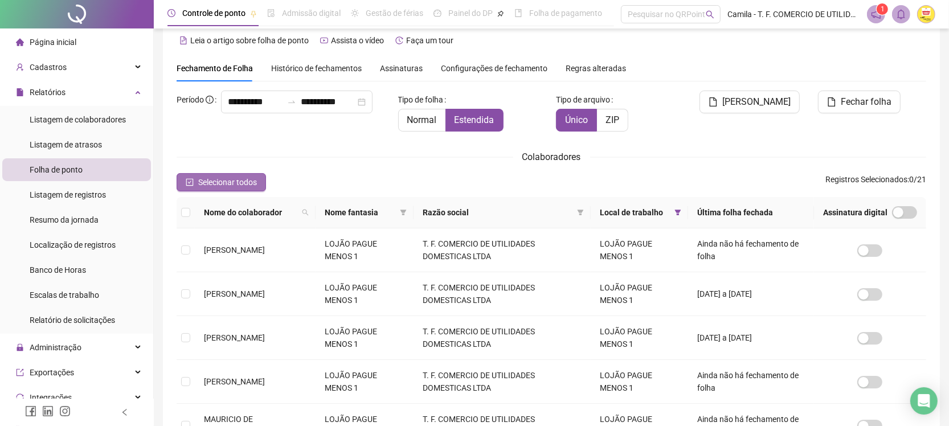
click at [215, 178] on span "Selecionar todos" at bounding box center [227, 182] width 59 height 13
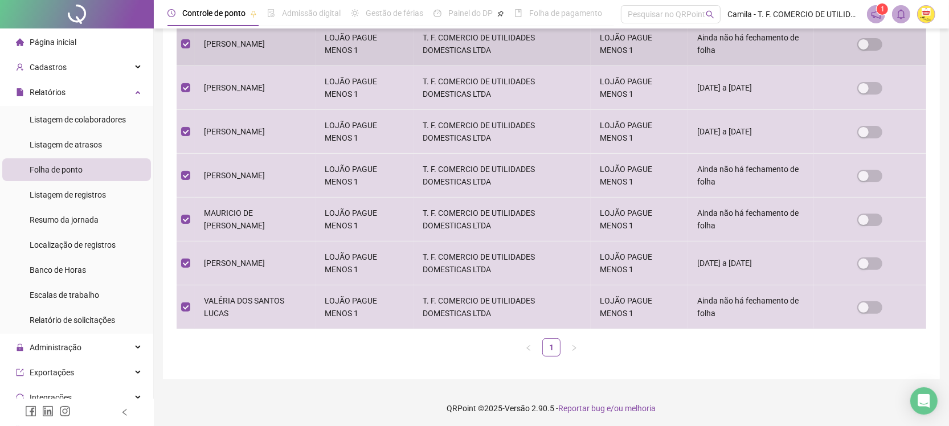
scroll to position [0, 0]
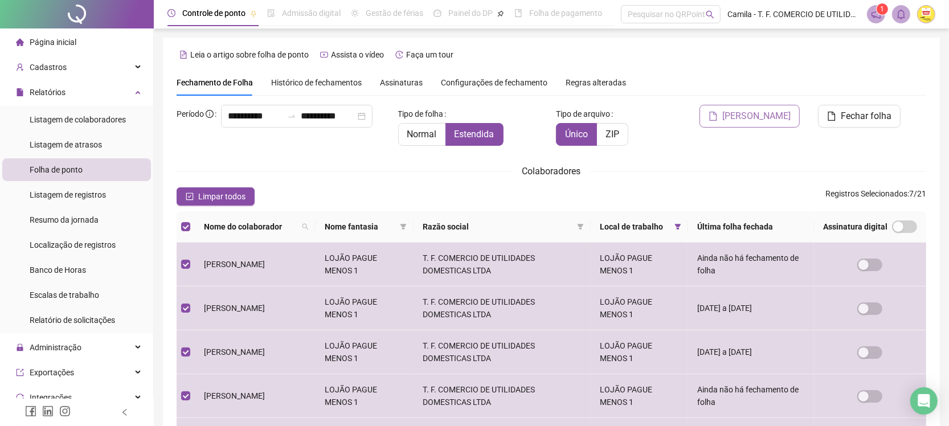
click at [753, 117] on span "[PERSON_NAME]" at bounding box center [757, 116] width 68 height 14
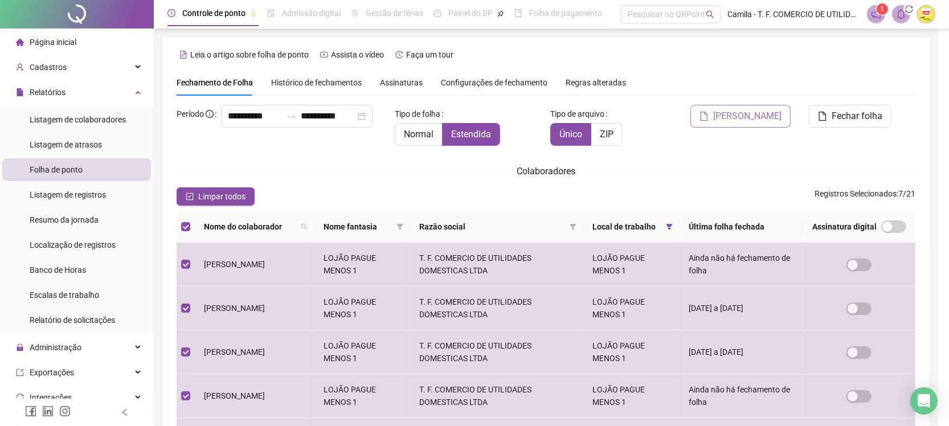
scroll to position [14, 0]
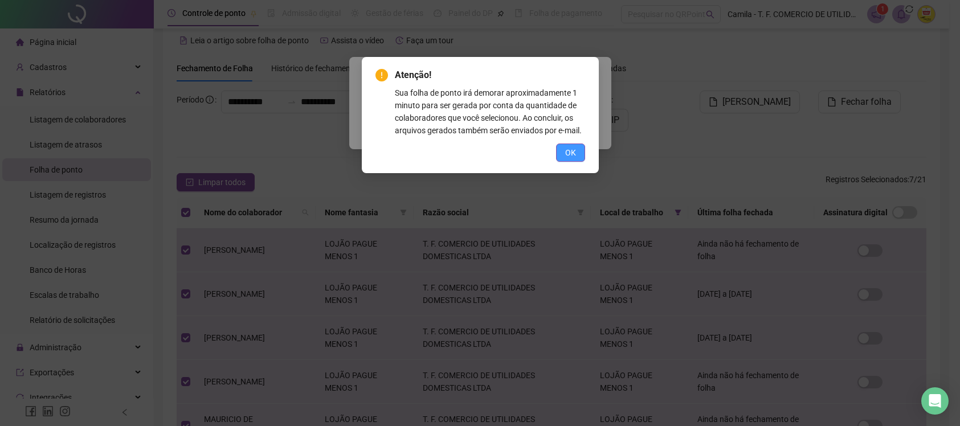
click at [570, 157] on span "OK" at bounding box center [570, 152] width 11 height 13
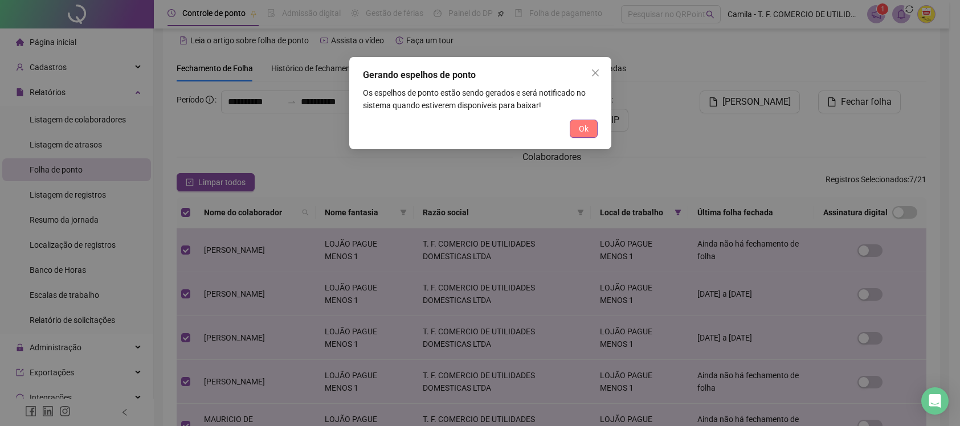
click at [585, 134] on span "Ok" at bounding box center [584, 129] width 10 height 13
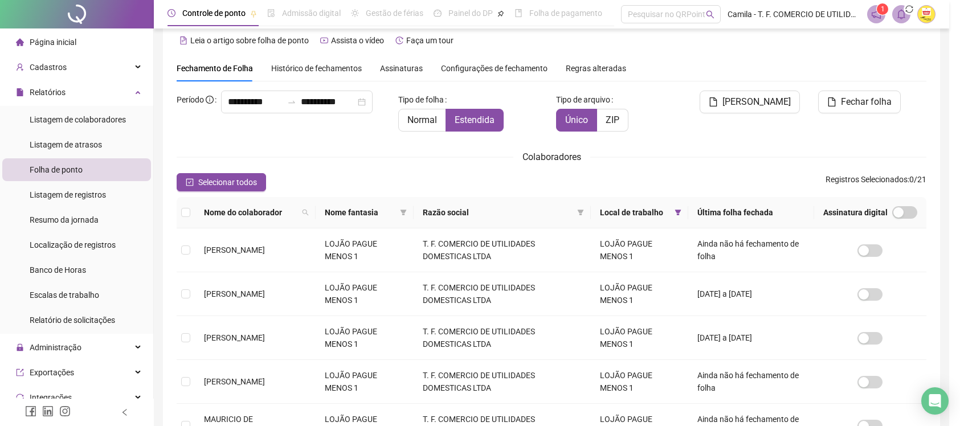
click at [582, 131] on div "Gerando espelhos de ponto Os espelhos de ponto estão sendo gerados e será notif…" at bounding box center [480, 213] width 960 height 426
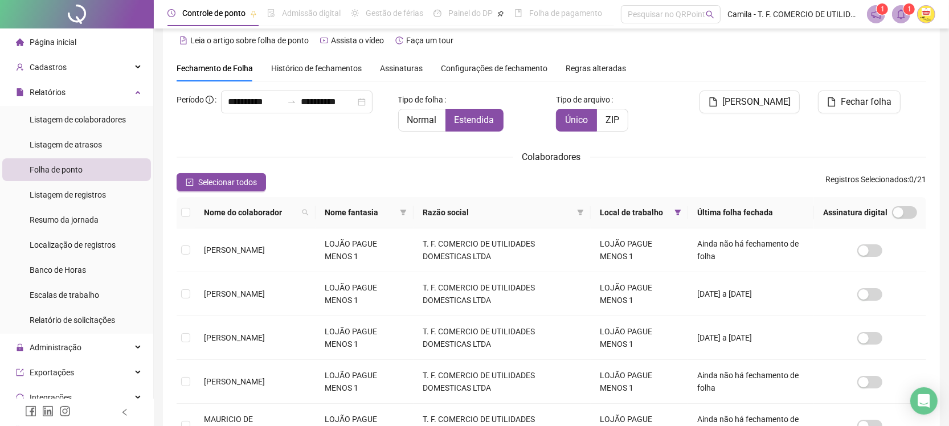
click at [904, 12] on icon "bell" at bounding box center [902, 14] width 8 height 10
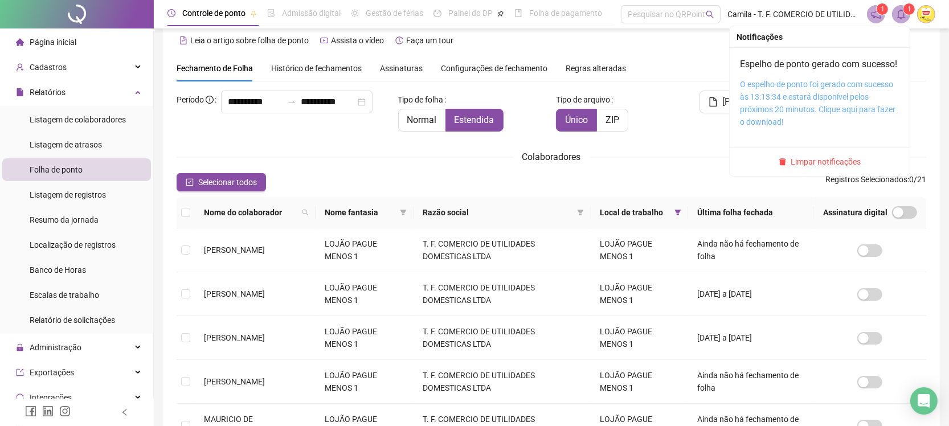
click at [802, 120] on link "O espelho de ponto foi gerado com sucesso às 13:13:34 e estará disponível pelos…" at bounding box center [818, 103] width 156 height 47
